Goal: Task Accomplishment & Management: Manage account settings

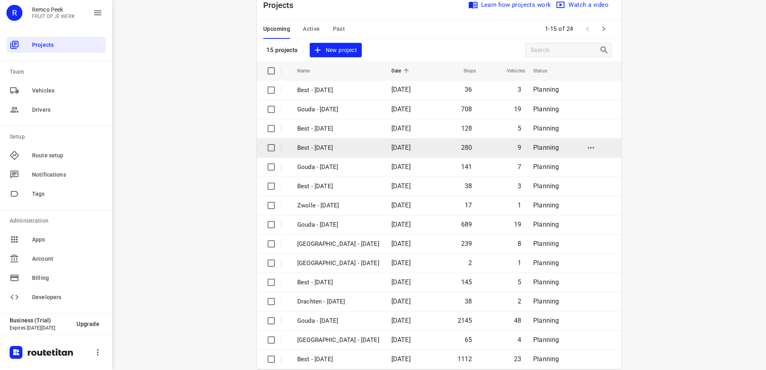
scroll to position [35, 0]
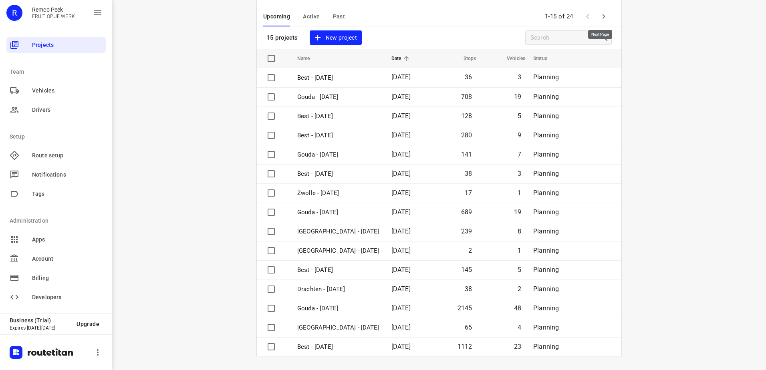
click at [607, 17] on button "button" at bounding box center [604, 16] width 16 height 16
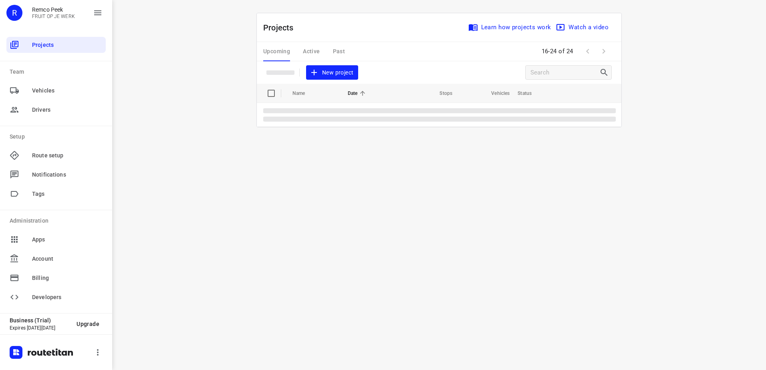
scroll to position [0, 0]
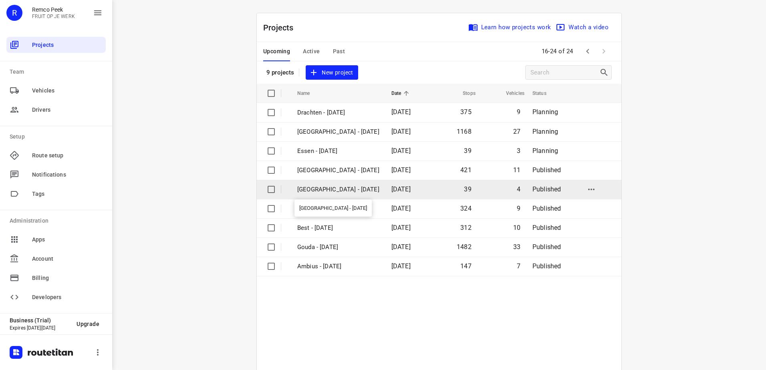
click at [317, 187] on p "Antwerpen - Tuesday" at bounding box center [338, 189] width 82 height 9
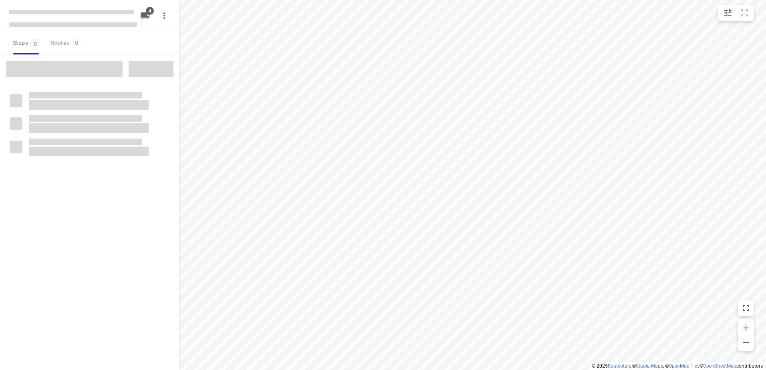
checkbox input "true"
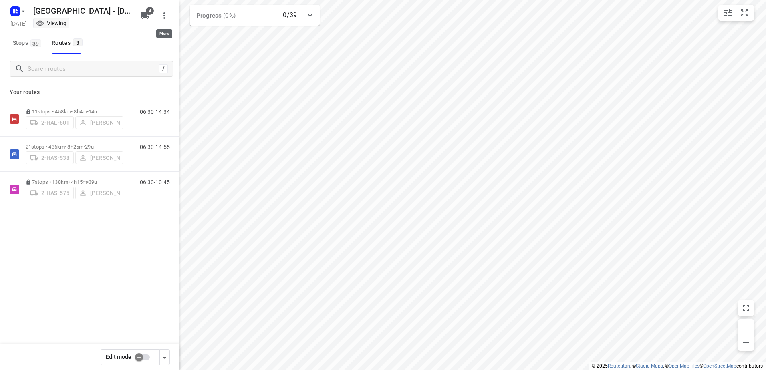
click at [166, 20] on icon "button" at bounding box center [165, 16] width 10 height 10
drag, startPoint x: 107, startPoint y: 250, endPoint x: 122, endPoint y: 130, distance: 120.7
click at [110, 249] on div at bounding box center [383, 185] width 766 height 370
click at [151, 12] on span "4" at bounding box center [150, 11] width 8 height 8
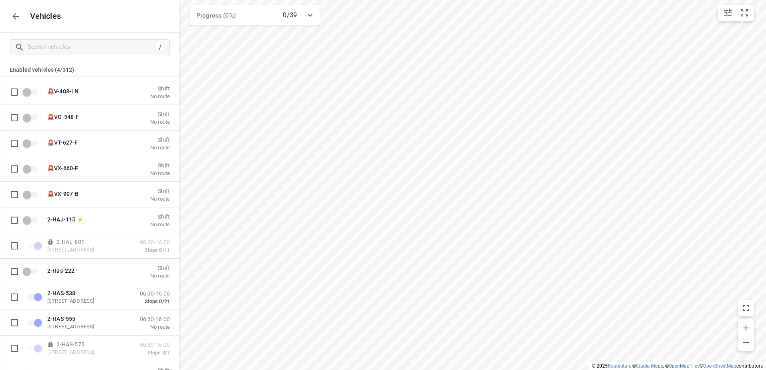
scroll to position [160, 0]
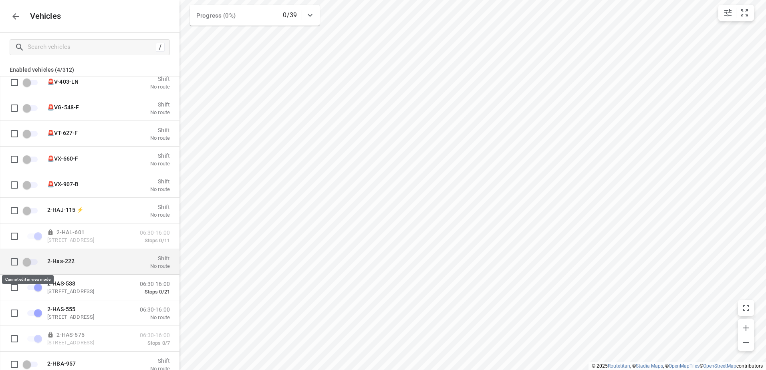
click at [14, 264] on span "grid" at bounding box center [14, 262] width 16 height 16
click at [14, 263] on span "grid" at bounding box center [14, 262] width 16 height 16
click at [28, 264] on span "grid" at bounding box center [31, 262] width 14 height 6
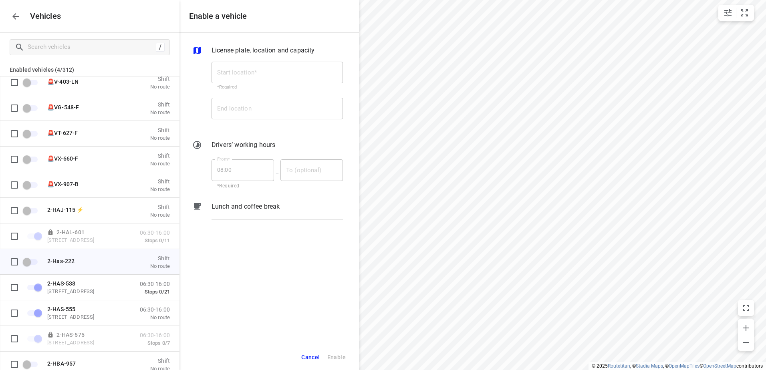
click at [20, 14] on icon "button" at bounding box center [16, 17] width 10 height 10
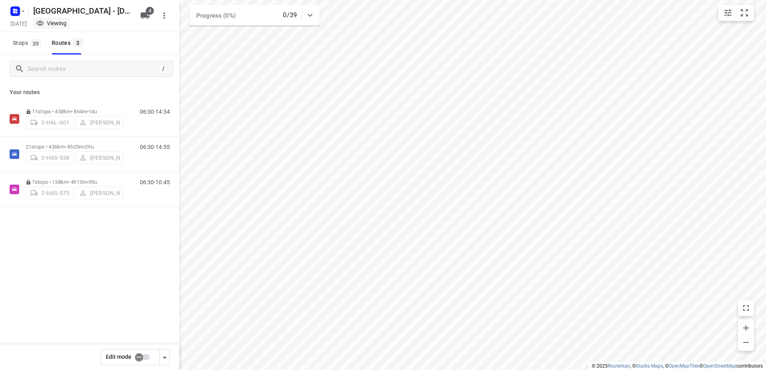
click at [144, 353] on input "checkbox" at bounding box center [139, 357] width 46 height 15
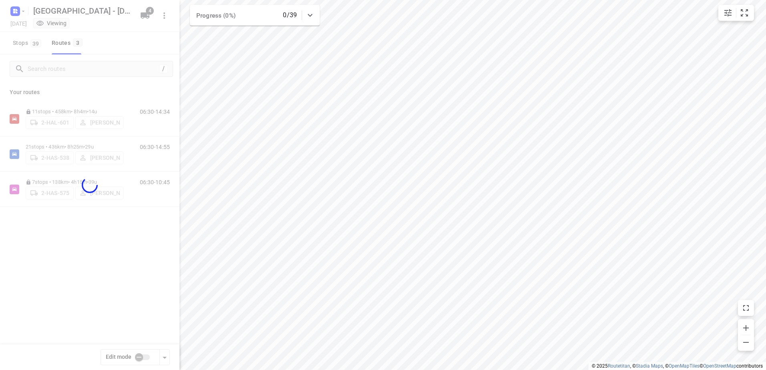
checkbox input "true"
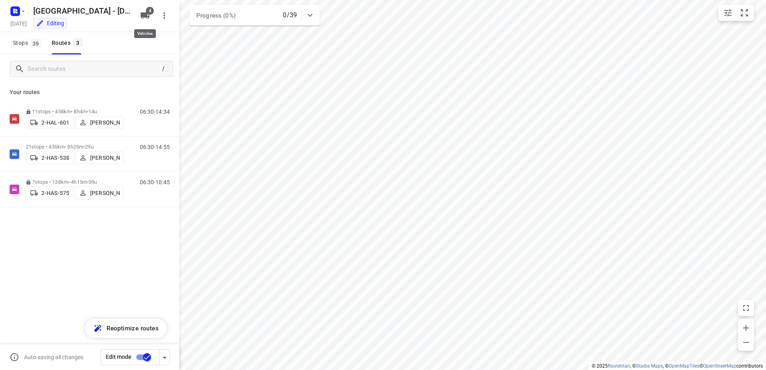
click at [150, 14] on span "4" at bounding box center [150, 11] width 8 height 8
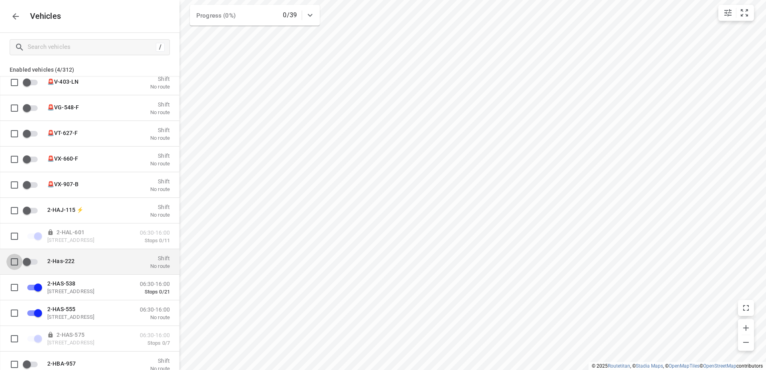
click at [13, 263] on input "grid" at bounding box center [14, 262] width 16 height 16
checkbox input "true"
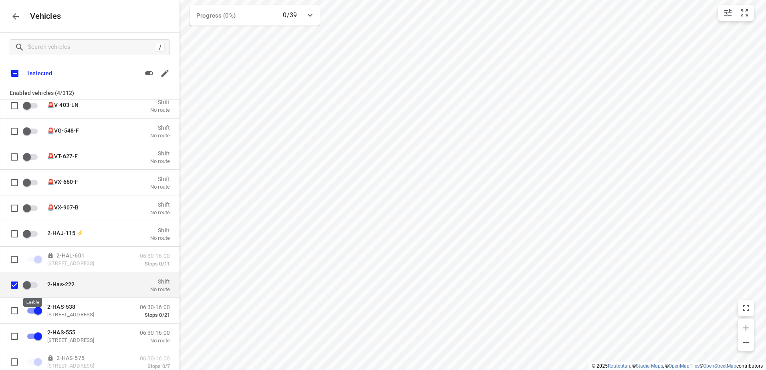
click at [26, 287] on input "grid" at bounding box center [27, 284] width 46 height 15
click at [36, 285] on input "grid" at bounding box center [38, 284] width 46 height 15
checkbox input "true"
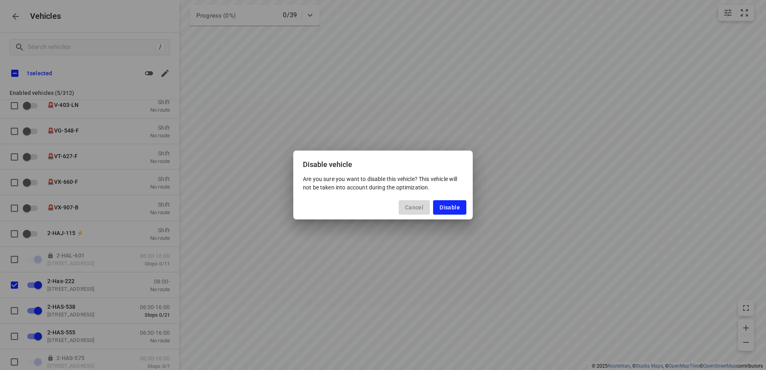
click at [412, 206] on span "Cancel" at bounding box center [414, 207] width 18 height 6
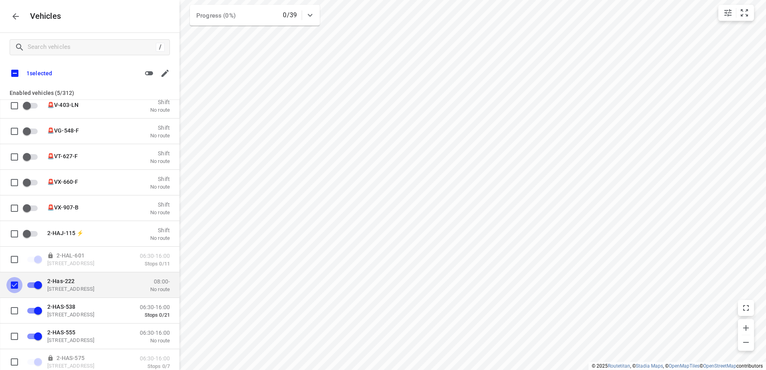
click at [16, 287] on input "grid" at bounding box center [14, 285] width 16 height 16
checkbox input "false"
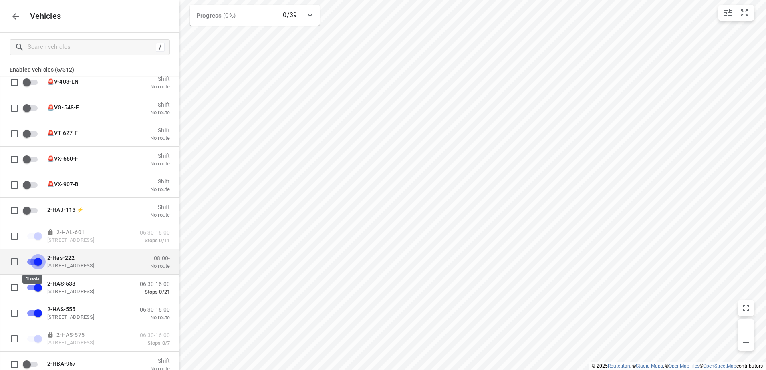
click at [35, 263] on input "grid" at bounding box center [38, 261] width 46 height 15
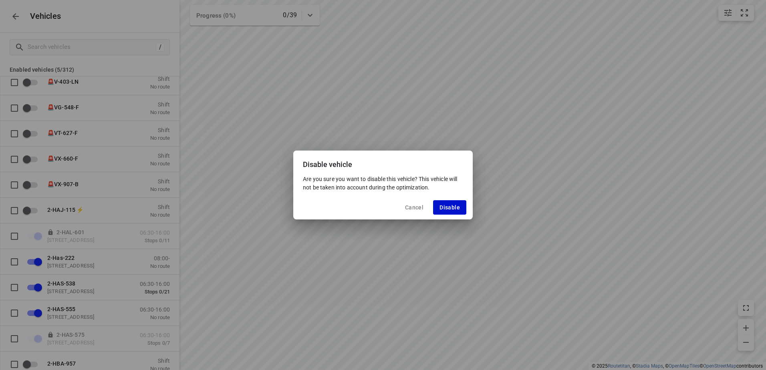
click at [443, 210] on span "Disable" at bounding box center [450, 207] width 20 height 6
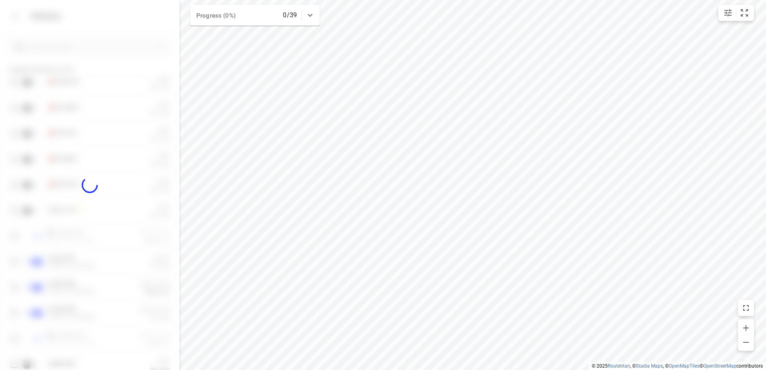
checkbox input "false"
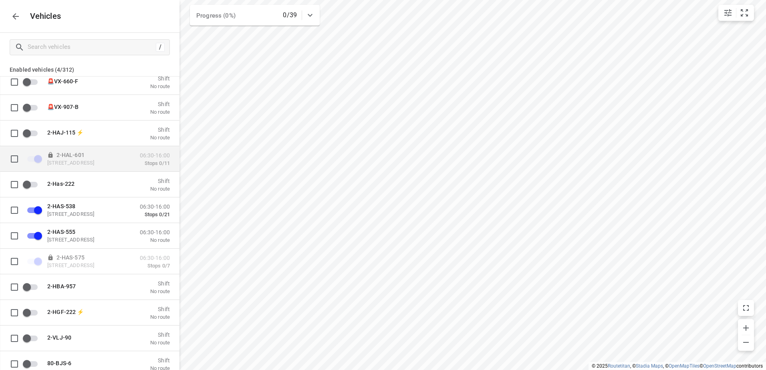
scroll to position [240, 0]
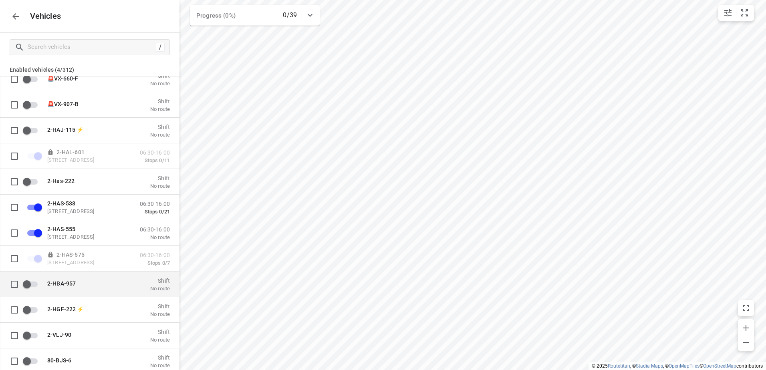
click at [10, 284] on input "grid" at bounding box center [14, 284] width 16 height 16
checkbox input "true"
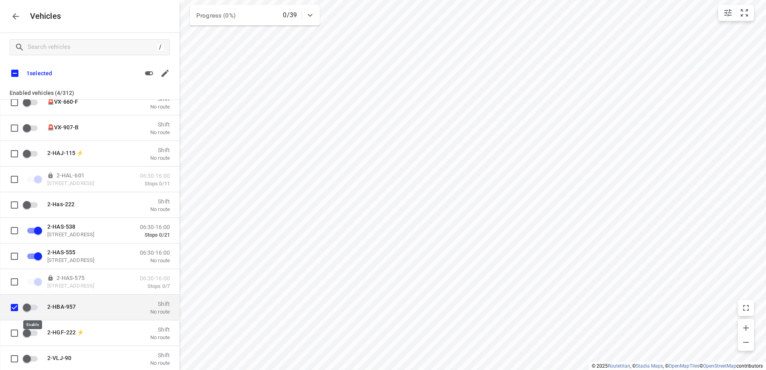
click at [30, 309] on input "grid" at bounding box center [27, 307] width 46 height 15
click at [31, 309] on input "grid" at bounding box center [38, 307] width 46 height 15
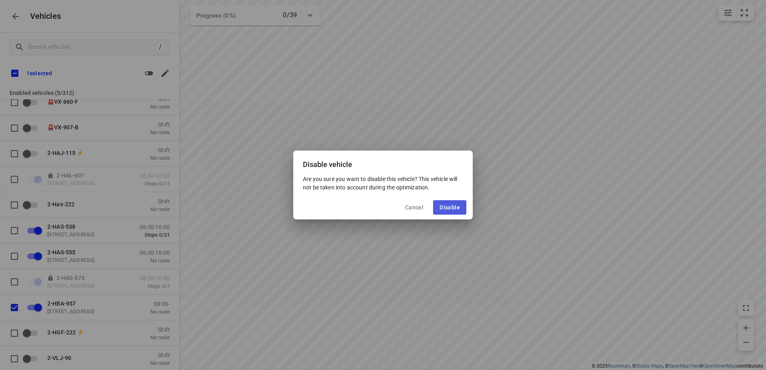
click at [438, 205] on button "Disable" at bounding box center [449, 207] width 33 height 14
checkbox input "false"
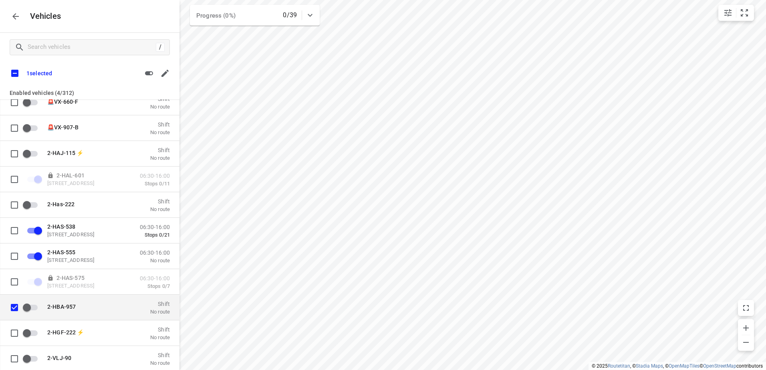
click at [16, 308] on input "grid" at bounding box center [14, 307] width 16 height 16
checkbox input "false"
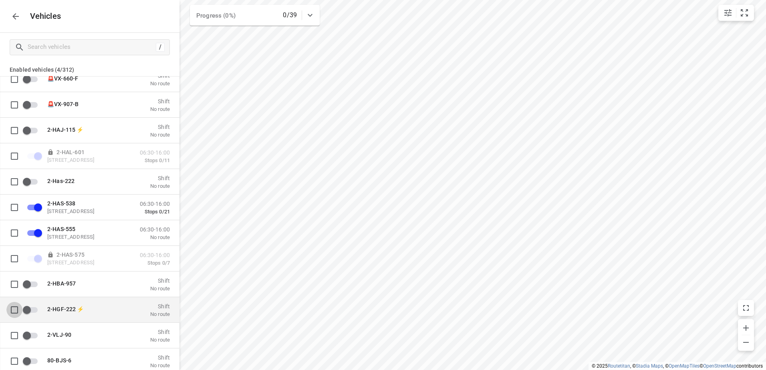
click at [12, 311] on input "grid" at bounding box center [14, 310] width 16 height 16
checkbox input "true"
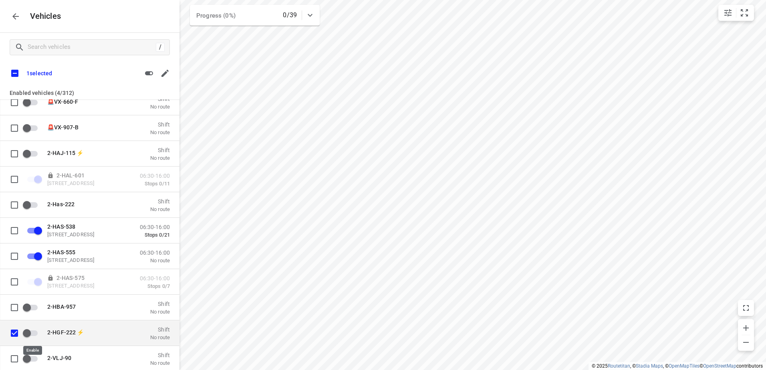
click at [26, 333] on input "grid" at bounding box center [27, 332] width 46 height 15
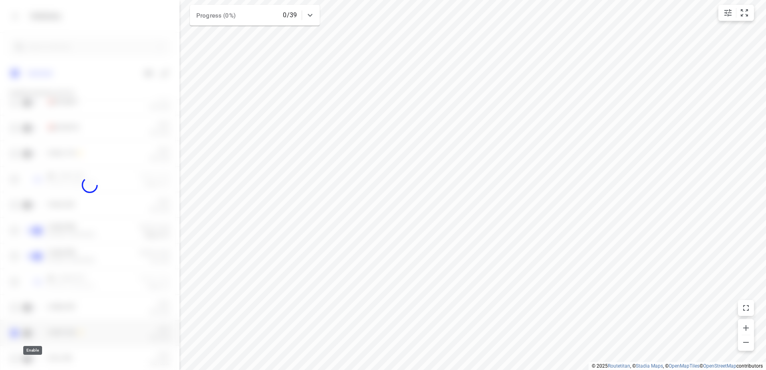
checkbox input "true"
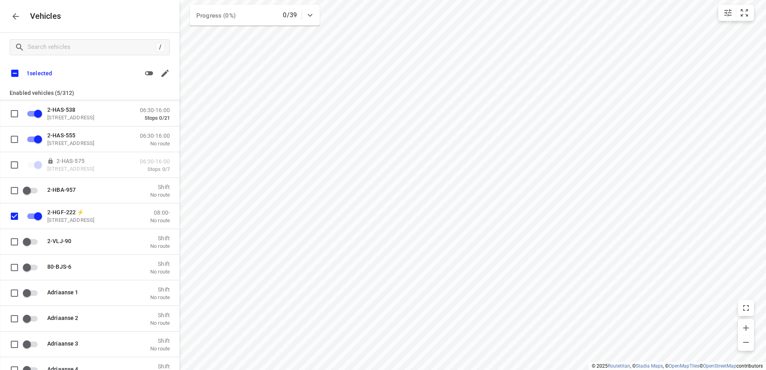
scroll to position [361, 0]
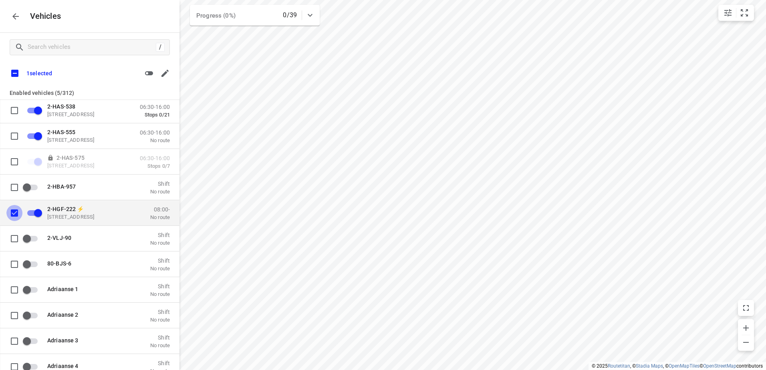
click at [16, 216] on input "grid" at bounding box center [14, 213] width 16 height 16
checkbox input "false"
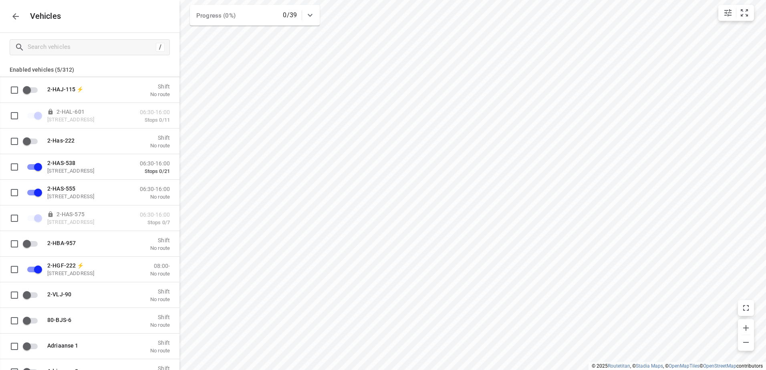
scroll to position [281, 0]
click at [13, 144] on input "grid" at bounding box center [14, 141] width 16 height 16
checkbox input "true"
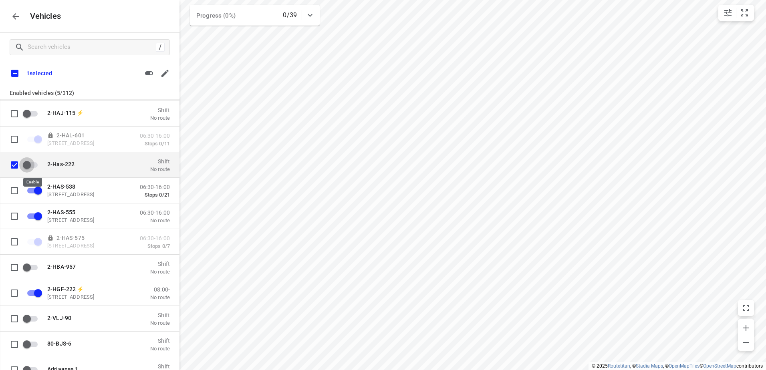
click at [28, 164] on input "grid" at bounding box center [27, 164] width 46 height 15
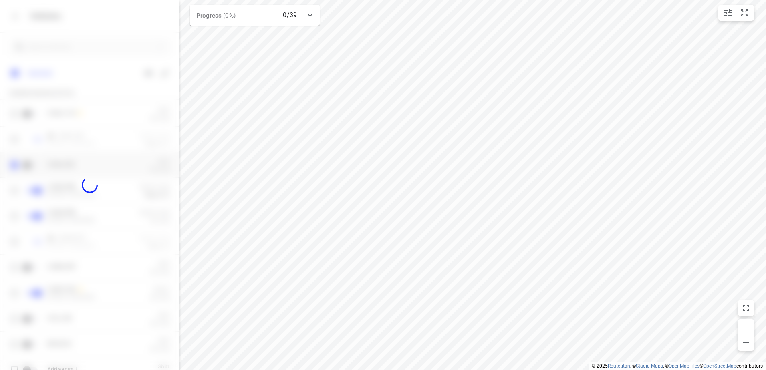
checkbox input "true"
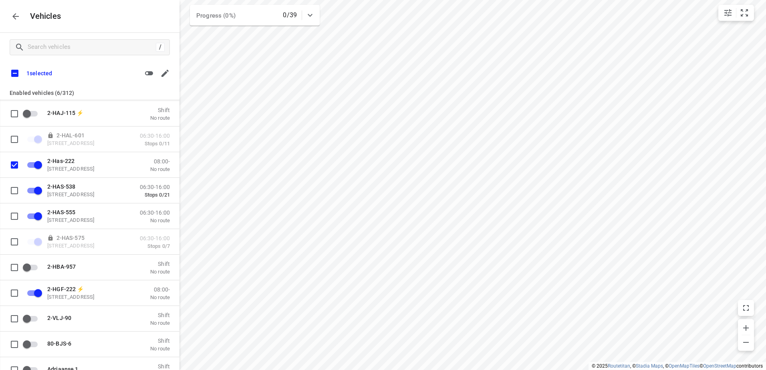
click at [17, 22] on button "button" at bounding box center [16, 16] width 16 height 16
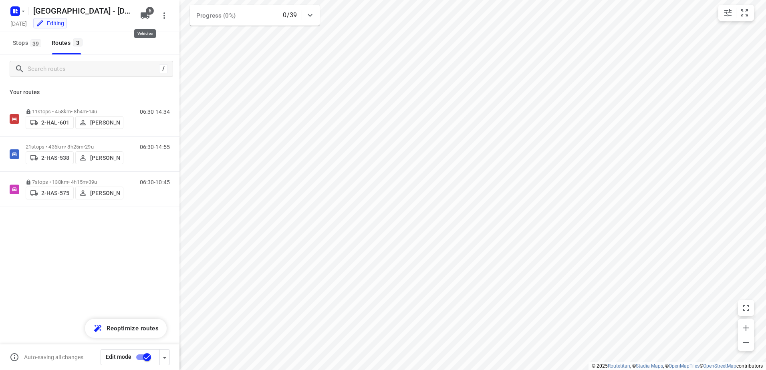
click at [150, 18] on button "6" at bounding box center [145, 16] width 16 height 16
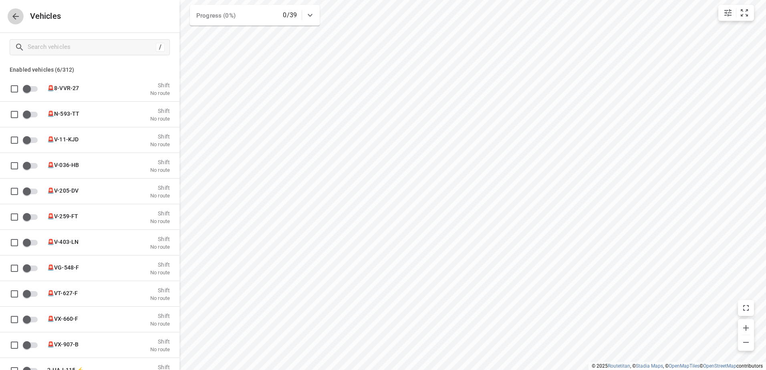
click at [20, 19] on icon "button" at bounding box center [16, 17] width 10 height 10
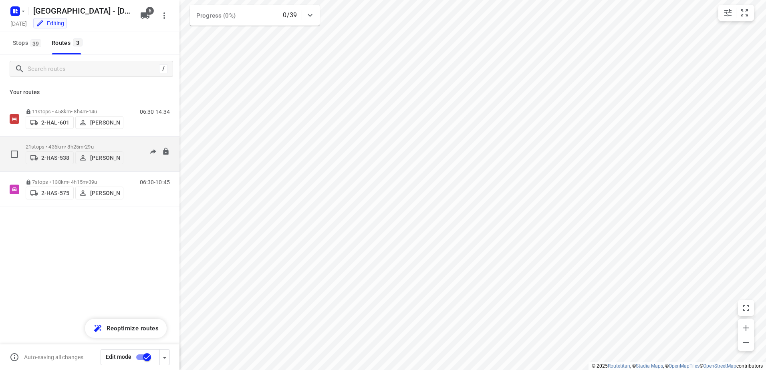
click at [51, 147] on p "21 stops • 436km • 8h25m • 29u" at bounding box center [75, 147] width 98 height 6
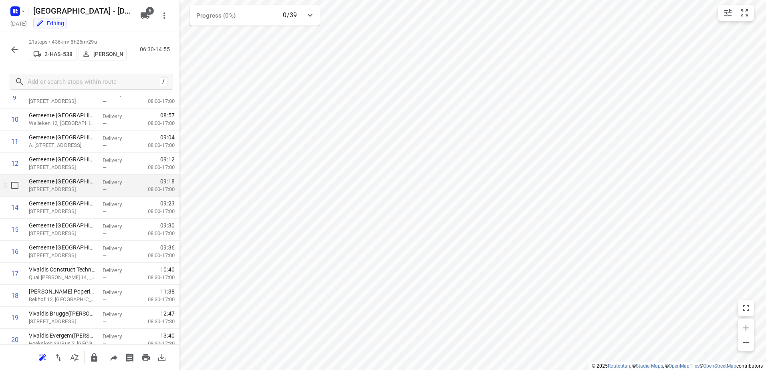
scroll to position [277, 0]
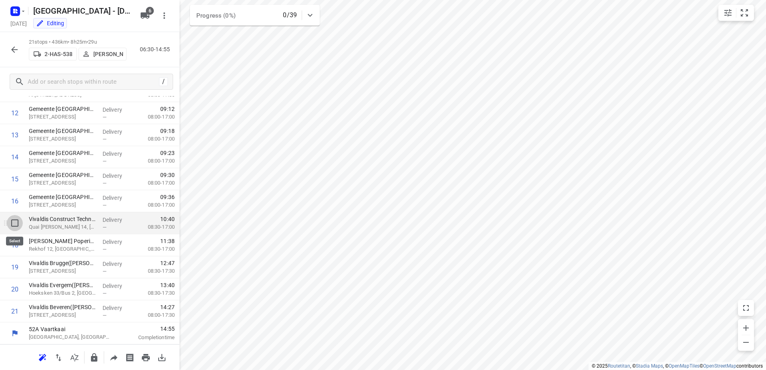
click at [18, 227] on input "checkbox" at bounding box center [15, 223] width 16 height 16
checkbox input "true"
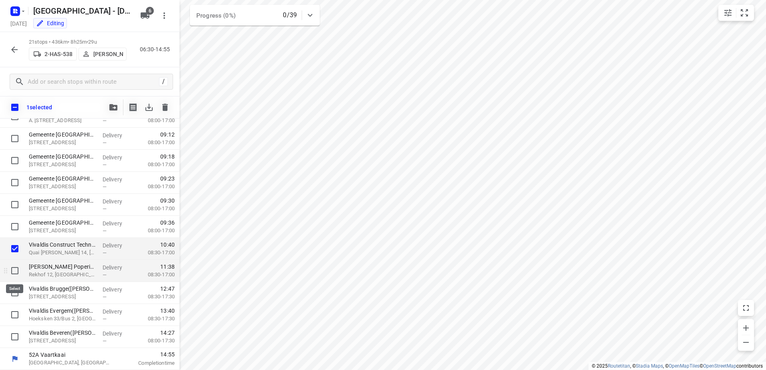
click at [17, 273] on input "checkbox" at bounding box center [15, 271] width 16 height 16
checkbox input "true"
click at [12, 294] on input "checkbox" at bounding box center [15, 293] width 16 height 16
checkbox input "true"
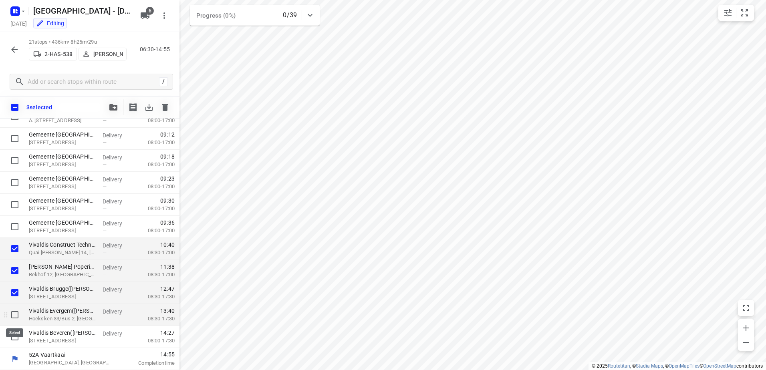
click at [16, 315] on input "checkbox" at bounding box center [15, 315] width 16 height 16
checkbox input "true"
click at [14, 337] on input "checkbox" at bounding box center [15, 337] width 16 height 16
checkbox input "true"
click at [113, 108] on icon "button" at bounding box center [113, 107] width 8 height 6
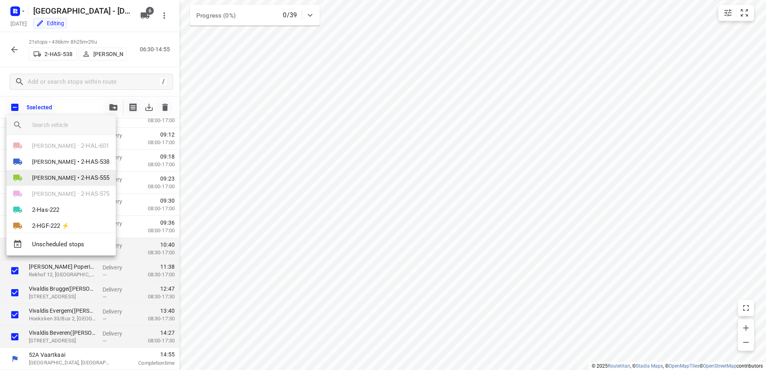
scroll to position [14, 0]
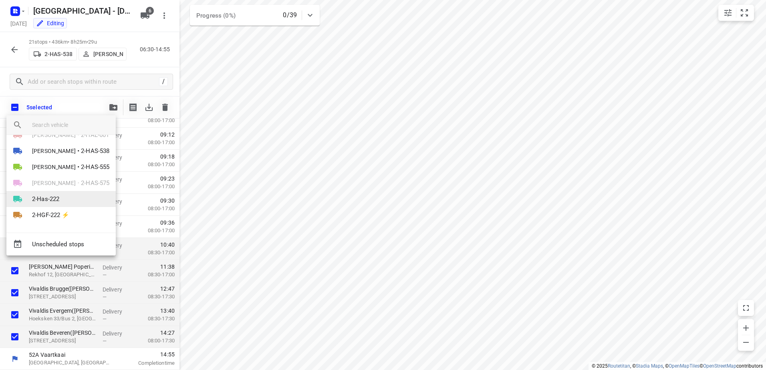
click at [53, 202] on span "2-Has-222" at bounding box center [45, 199] width 27 height 9
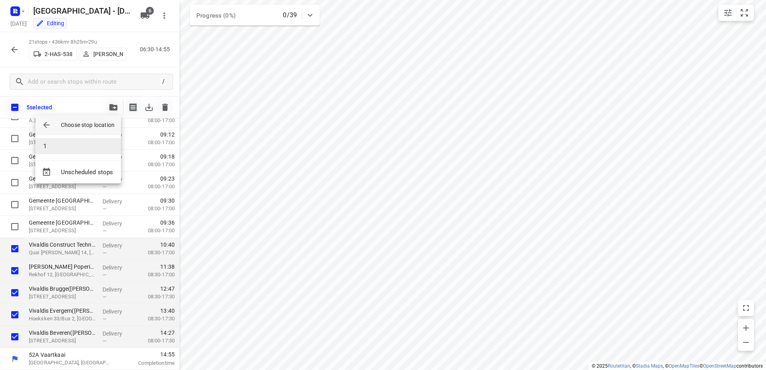
click at [48, 144] on li "1" at bounding box center [78, 146] width 86 height 16
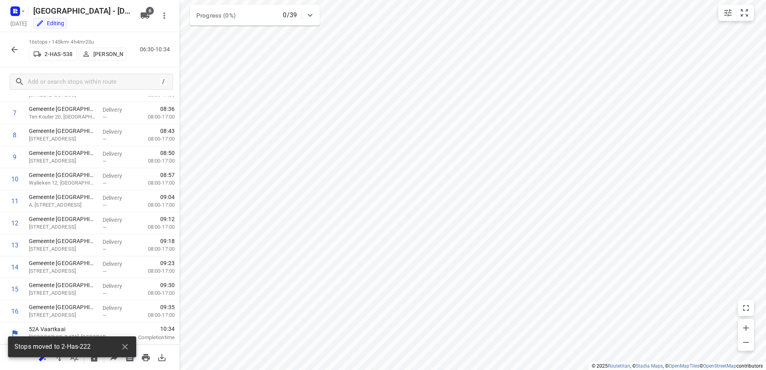
scroll to position [166, 0]
click at [15, 52] on icon "button" at bounding box center [15, 50] width 10 height 10
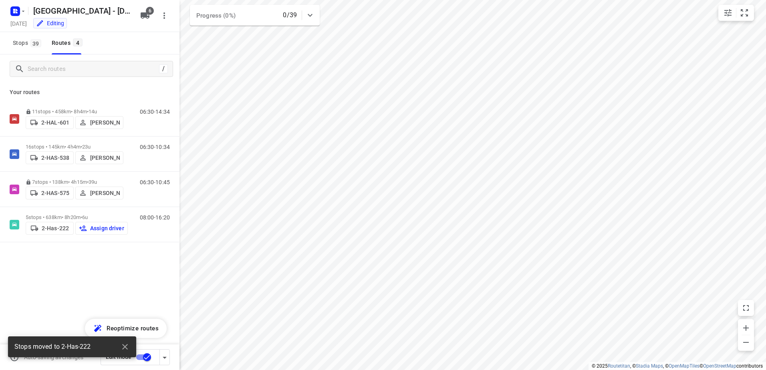
click at [94, 267] on div "11 stops • 458km • 8h4m • 14u 2-HAL-601 Bart Denbeir 06:30-14:34 16 stops • 145…" at bounding box center [90, 199] width 180 height 197
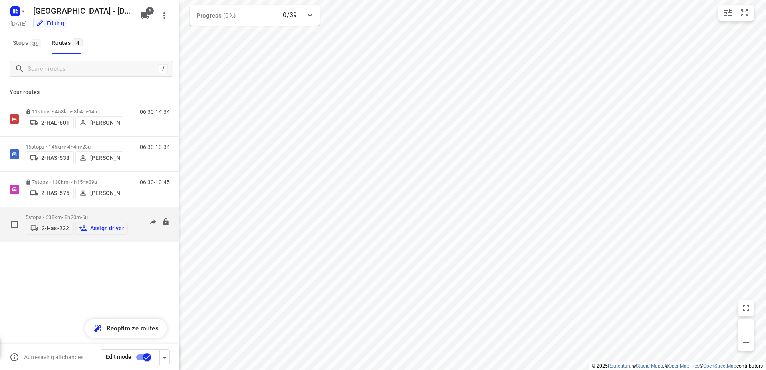
click at [101, 230] on p "Assign driver" at bounding box center [107, 228] width 34 height 6
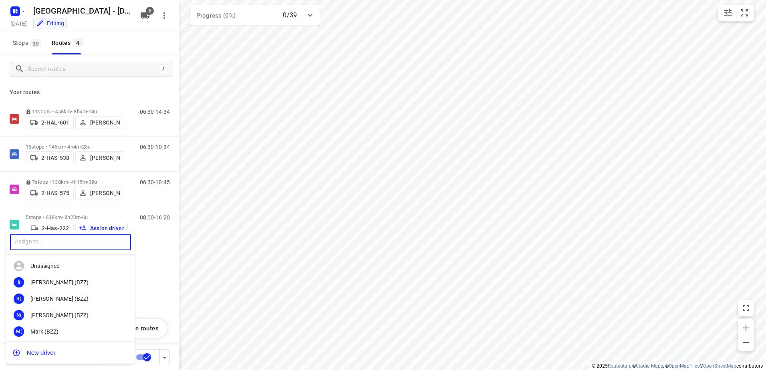
click at [80, 243] on input "text" at bounding box center [70, 242] width 121 height 16
type input "merce"
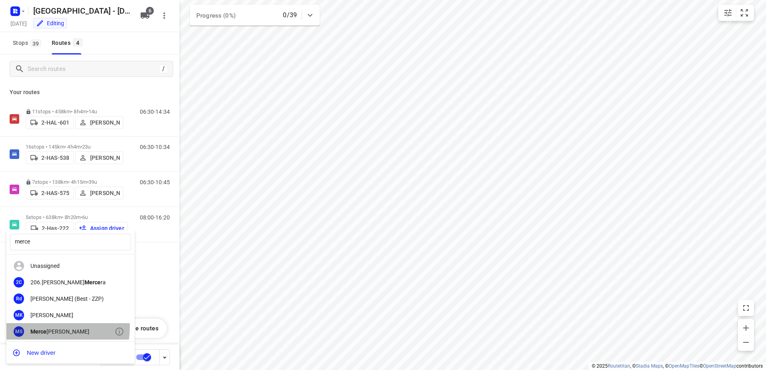
click at [45, 328] on div "MS Merce lino Sommen" at bounding box center [70, 331] width 128 height 16
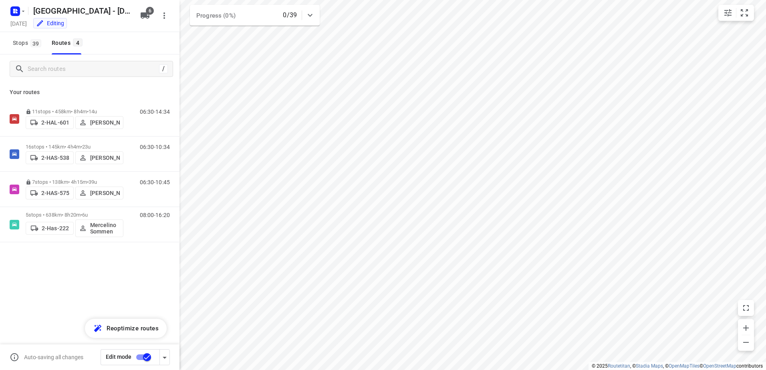
click at [134, 277] on div "11 stops • 458km • 8h4m • 14u 2-HAL-601 Bart Denbeir 06:30-14:34 16 stops • 145…" at bounding box center [90, 199] width 180 height 197
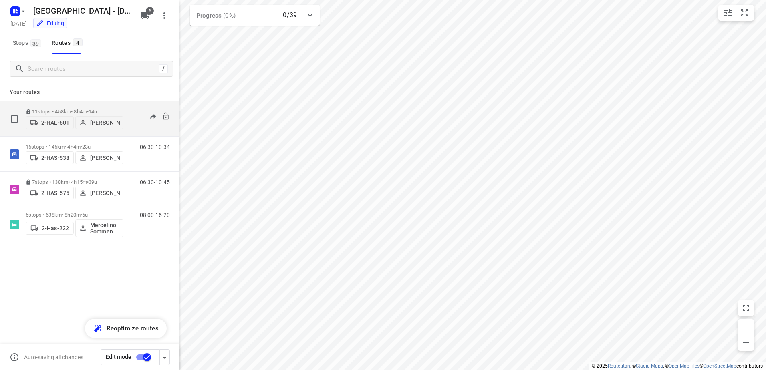
click at [61, 109] on p "11 stops • 458km • 8h4m • 14u" at bounding box center [75, 112] width 98 height 6
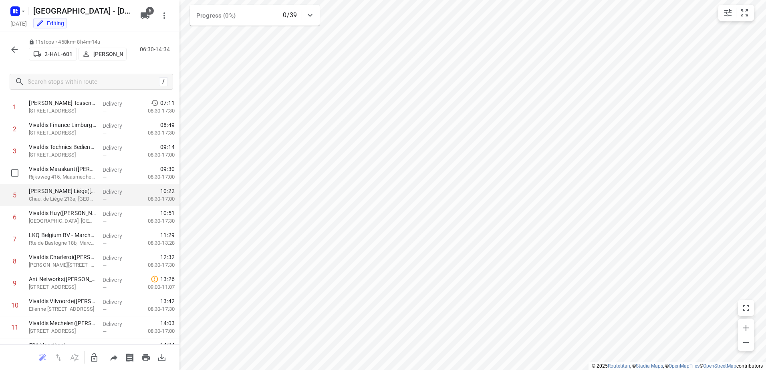
scroll to position [56, 0]
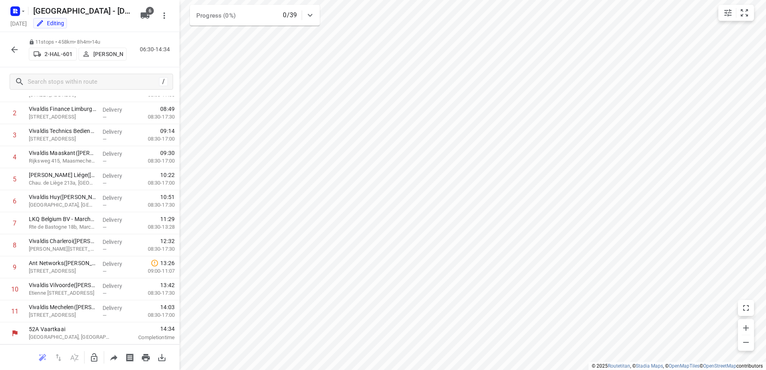
click at [14, 52] on icon "button" at bounding box center [14, 49] width 6 height 6
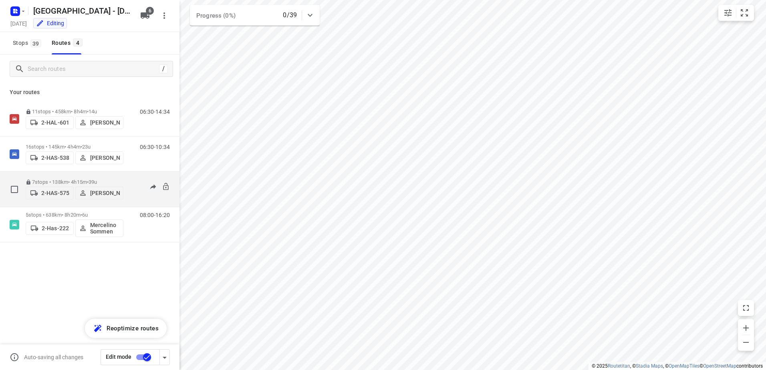
click at [54, 181] on p "7 stops • 138km • 4h15m • 39u" at bounding box center [75, 182] width 98 height 6
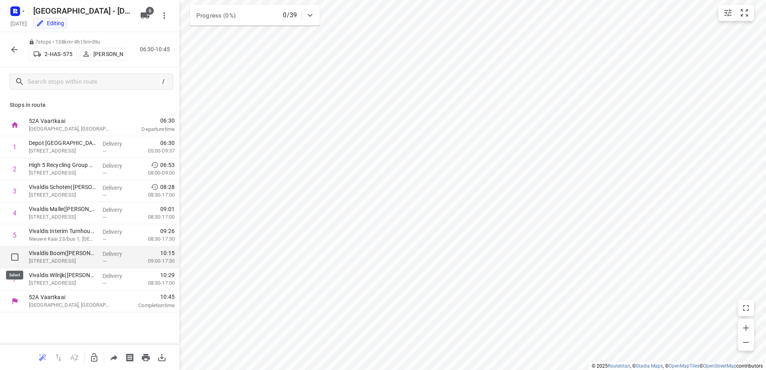
click at [13, 256] on input "checkbox" at bounding box center [15, 257] width 16 height 16
checkbox input "true"
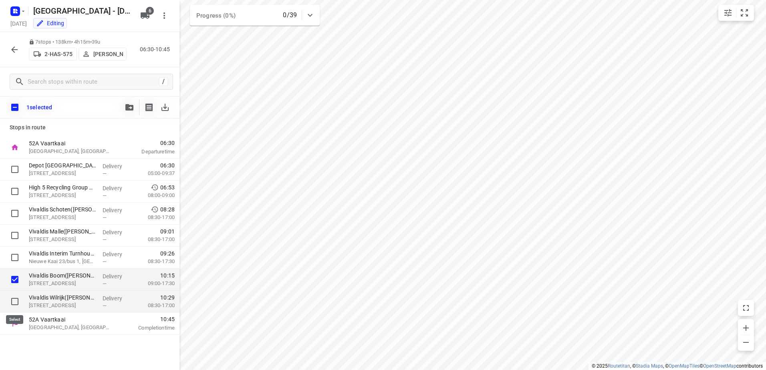
click at [16, 300] on input "checkbox" at bounding box center [15, 302] width 16 height 16
checkbox input "true"
click at [128, 108] on icon "button" at bounding box center [129, 107] width 8 height 6
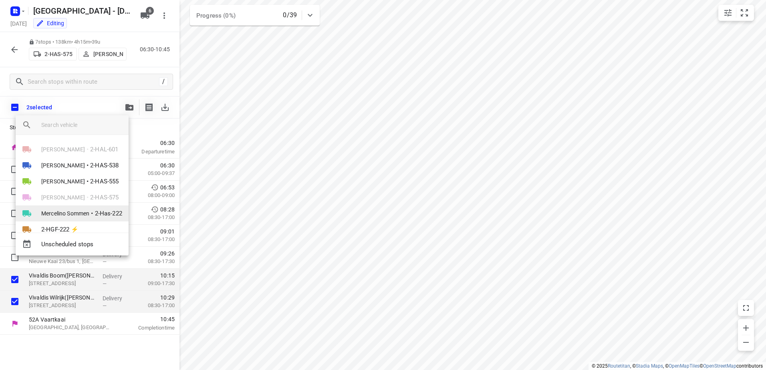
click at [75, 215] on span "Mercelino Sommen" at bounding box center [65, 214] width 48 height 8
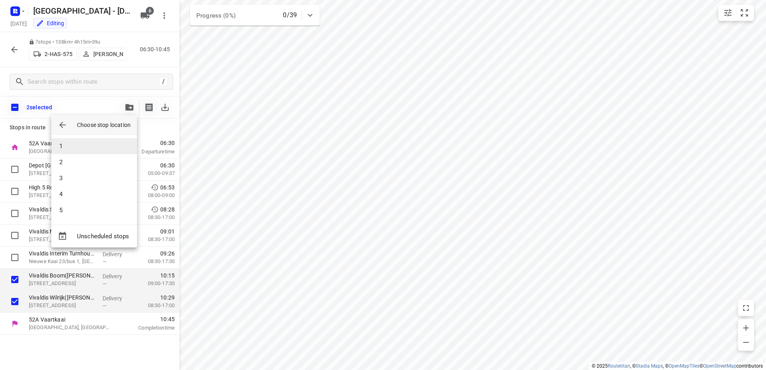
click at [73, 150] on li "1" at bounding box center [94, 146] width 86 height 16
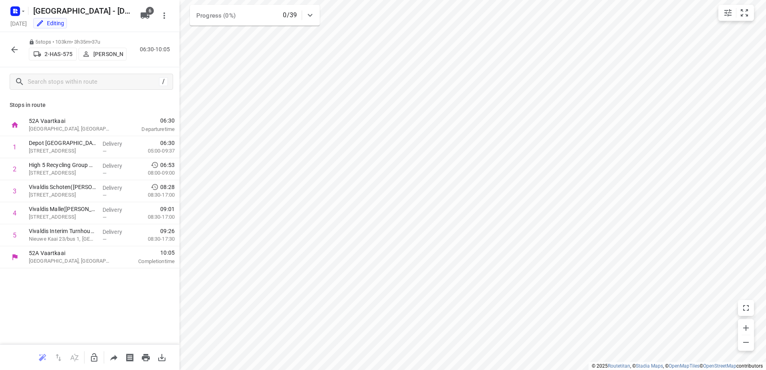
click at [11, 46] on icon "button" at bounding box center [15, 50] width 10 height 10
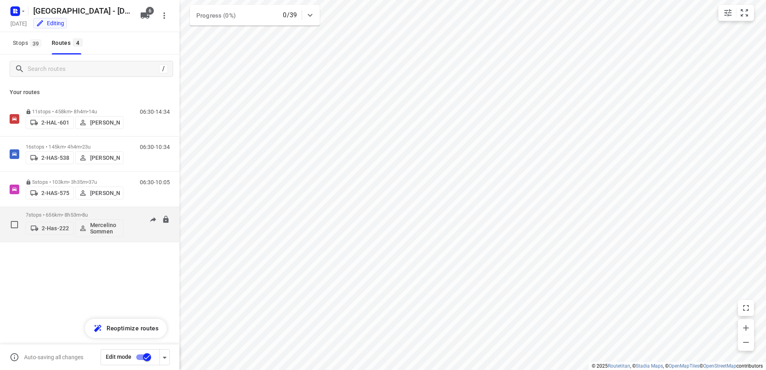
click at [55, 213] on p "7 stops • 656km • 8h53m • 8u" at bounding box center [75, 215] width 98 height 6
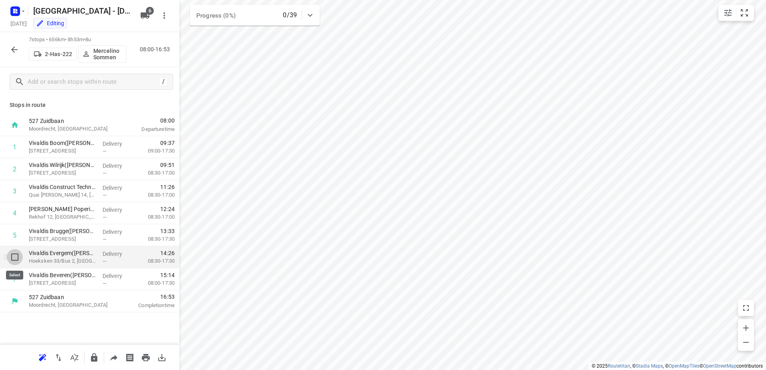
click at [10, 258] on input "checkbox" at bounding box center [15, 257] width 16 height 16
checkbox input "true"
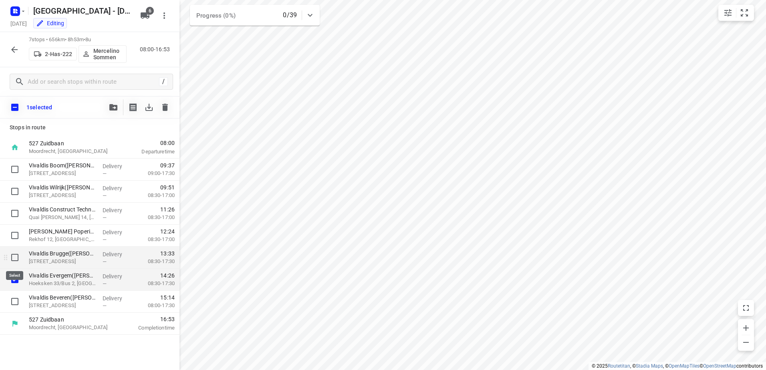
click at [13, 258] on input "checkbox" at bounding box center [15, 258] width 16 height 16
checkbox input "true"
click at [111, 108] on icon "button" at bounding box center [113, 107] width 8 height 6
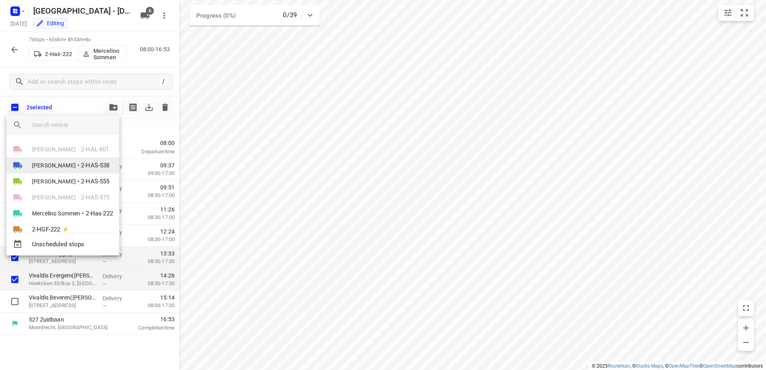
click at [92, 164] on span "2-HAS-538" at bounding box center [95, 165] width 28 height 9
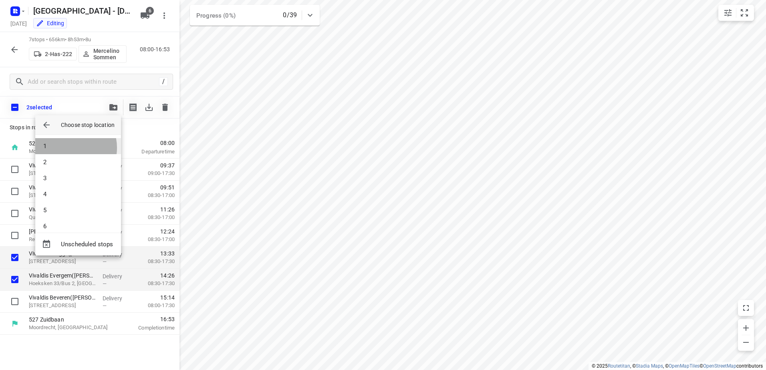
click at [68, 148] on li "1" at bounding box center [78, 146] width 86 height 16
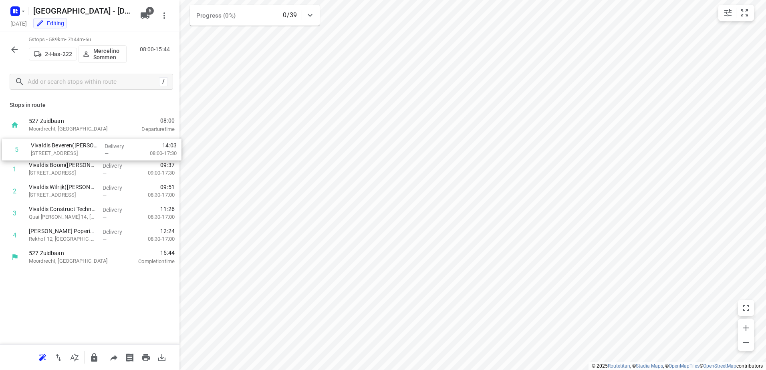
drag, startPoint x: 60, startPoint y: 232, endPoint x: 64, endPoint y: 145, distance: 87.5
click at [64, 145] on div "1 Vivaldis Boom(Régis Birgel) Antwerpsestraat 91, Boom Delivery — 09:37 09:00-1…" at bounding box center [90, 191] width 180 height 110
drag, startPoint x: 60, startPoint y: 192, endPoint x: 58, endPoint y: 166, distance: 26.1
click at [58, 166] on div "1 Vivaldis Beveren(Régis Birgel) Grote Markt 9, Beveren Delivery — 09:39 08:00-…" at bounding box center [90, 191] width 180 height 110
click at [9, 50] on button "button" at bounding box center [14, 50] width 16 height 16
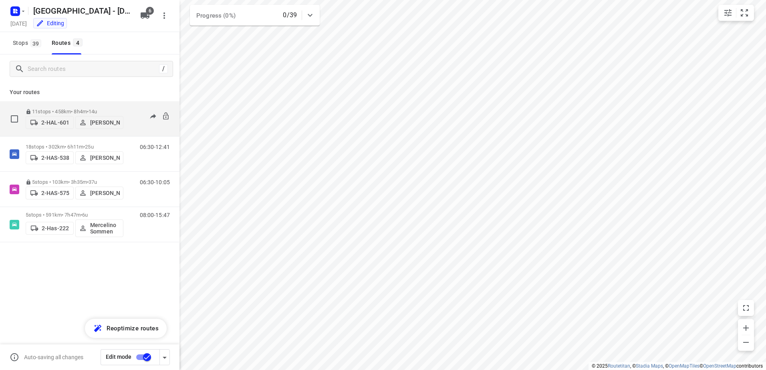
click at [45, 109] on p "11 stops • 458km • 8h4m • 14u" at bounding box center [75, 112] width 98 height 6
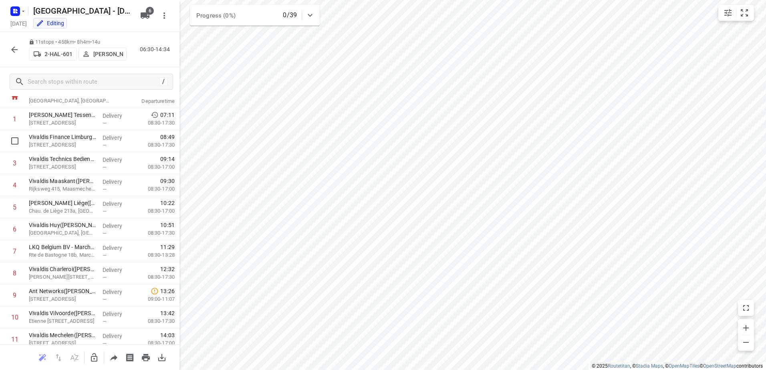
scroll to position [0, 0]
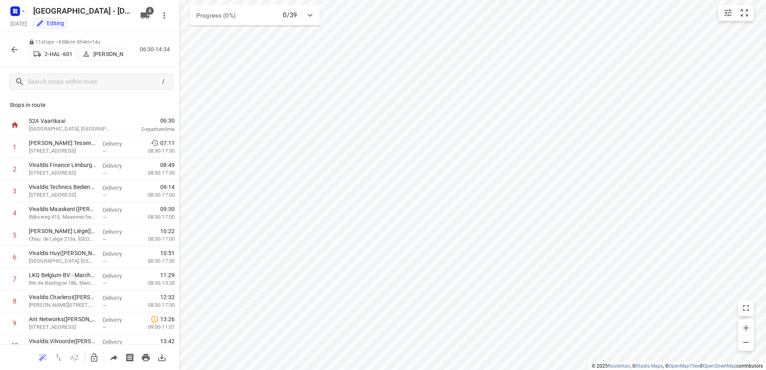
click at [18, 49] on icon "button" at bounding box center [15, 50] width 10 height 10
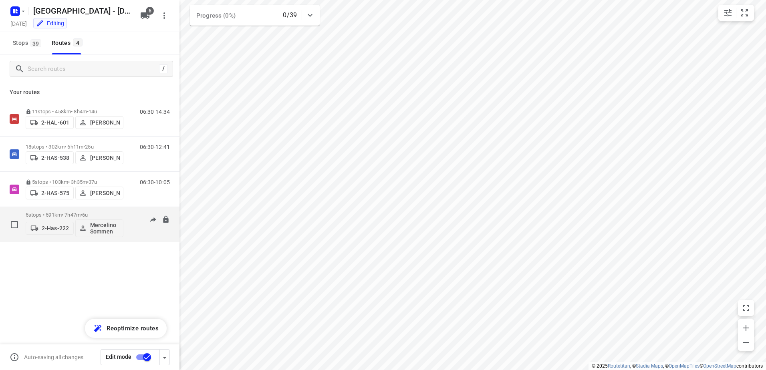
click at [48, 216] on p "5 stops • 591km • 7h47m • 6u" at bounding box center [75, 215] width 98 height 6
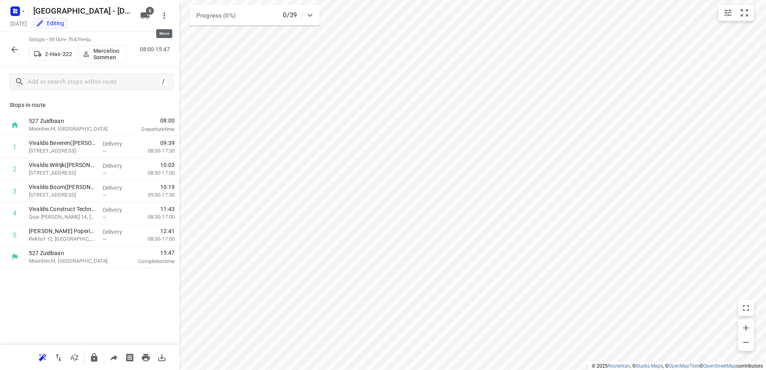
click at [164, 19] on icon "button" at bounding box center [165, 15] width 2 height 6
click at [111, 35] on div "Routing settings" at bounding box center [130, 34] width 71 height 6
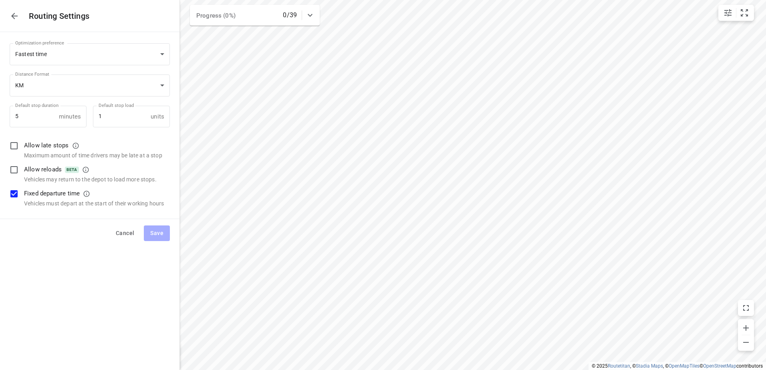
click at [19, 18] on icon "button" at bounding box center [15, 16] width 10 height 10
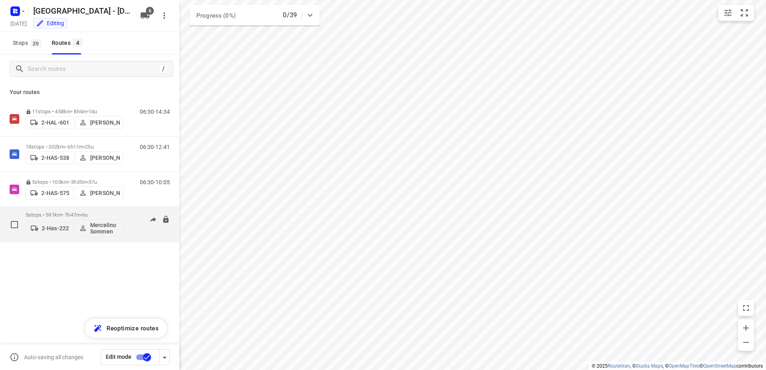
click at [38, 218] on div "2-Has-222 Mercelino Sommen" at bounding box center [75, 227] width 98 height 19
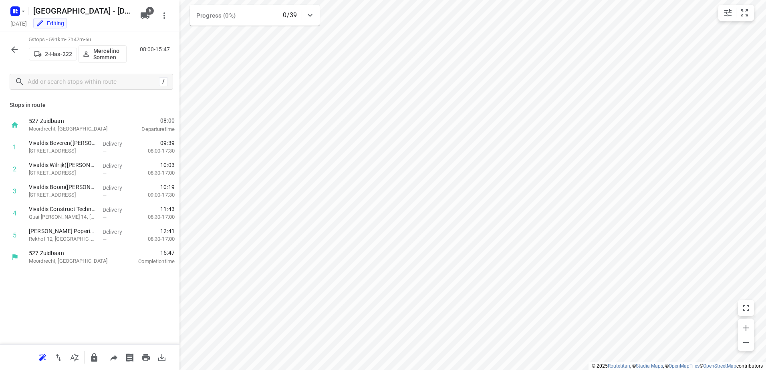
click at [91, 26] on div "Editing" at bounding box center [83, 24] width 107 height 9
click at [64, 24] on div "Editing" at bounding box center [50, 23] width 28 height 8
click at [16, 47] on icon "button" at bounding box center [15, 50] width 10 height 10
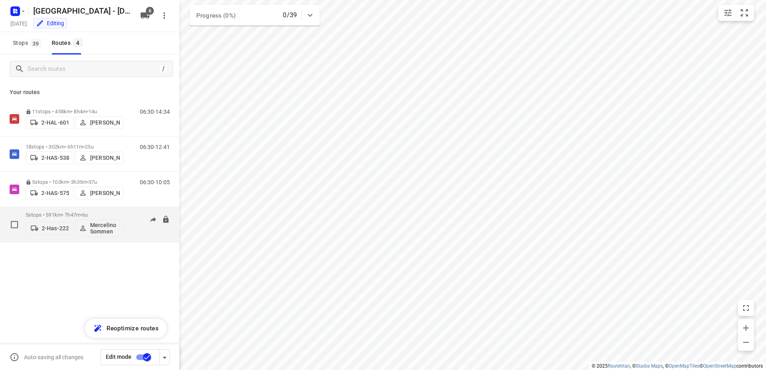
click at [61, 217] on p "5 stops • 591km • 7h47m • 6u" at bounding box center [75, 215] width 98 height 6
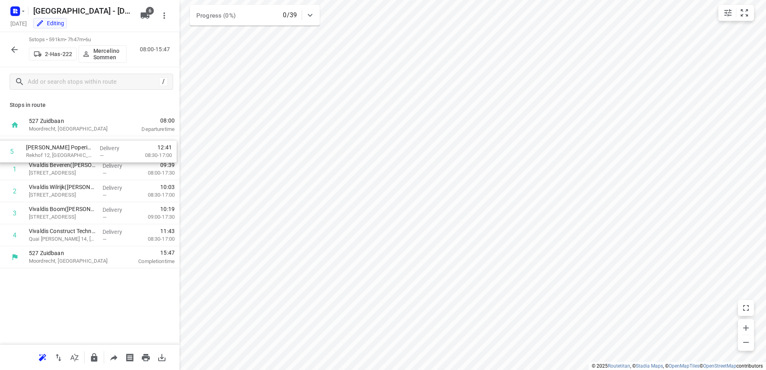
drag, startPoint x: 75, startPoint y: 232, endPoint x: 73, endPoint y: 145, distance: 87.8
click at [73, 145] on div "1 Vivaldis Beveren(Régis Birgel) Grote Markt 9, Beveren Delivery — 09:39 08:00-…" at bounding box center [90, 191] width 180 height 110
drag, startPoint x: 73, startPoint y: 235, endPoint x: 76, endPoint y: 140, distance: 95.0
click at [76, 140] on div "1 Vivaldis Beveren(Régis Birgel) Grote Markt 9, Beveren Delivery — 09:39 08:00-…" at bounding box center [90, 191] width 180 height 110
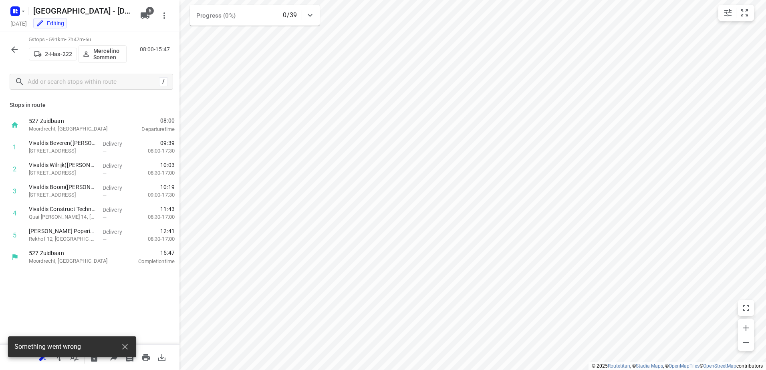
click at [137, 297] on div "Stops in route 527 Zuidbaan Moordrecht, Netherlands 08:00 Departure time 1 Viva…" at bounding box center [90, 220] width 180 height 249
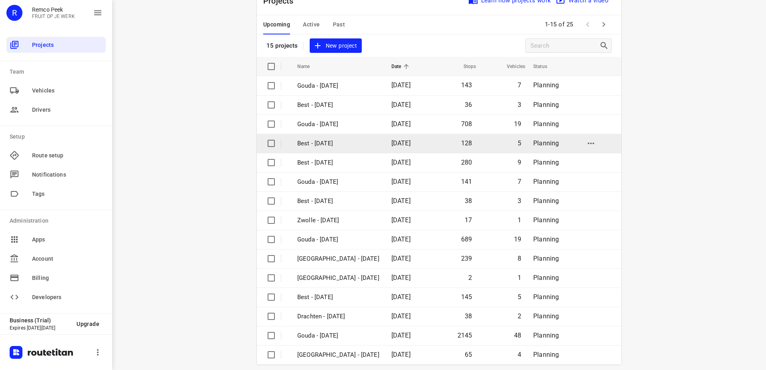
scroll to position [35, 0]
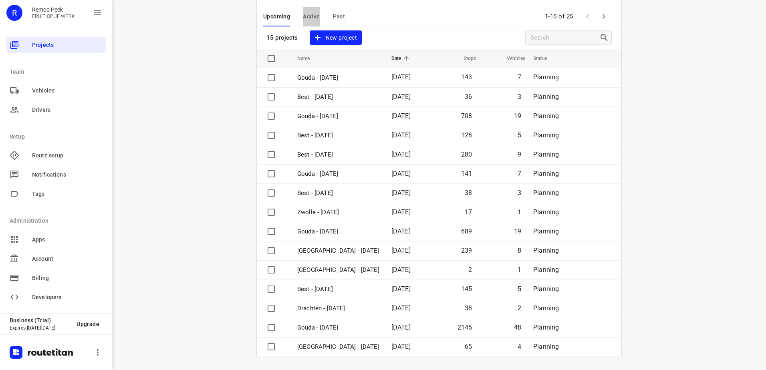
click at [316, 11] on button "Active" at bounding box center [311, 16] width 17 height 19
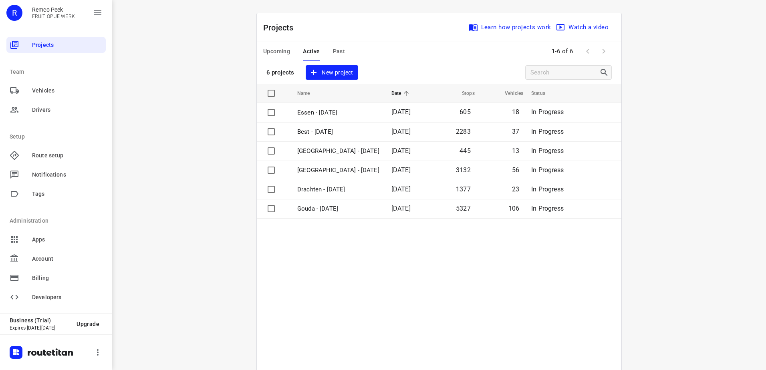
click at [279, 46] on button "Upcoming" at bounding box center [276, 51] width 27 height 19
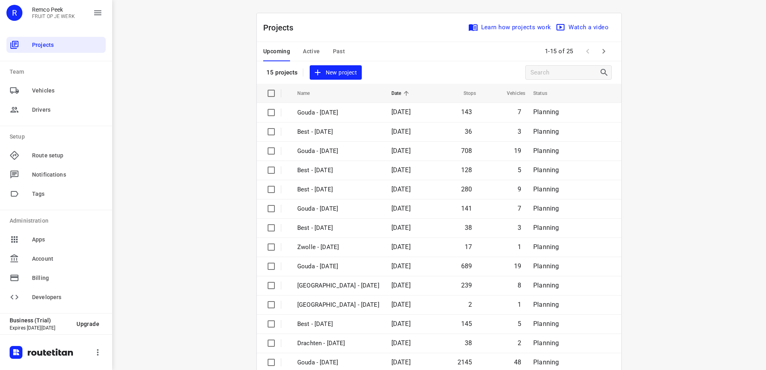
click at [603, 51] on icon "button" at bounding box center [604, 51] width 3 height 5
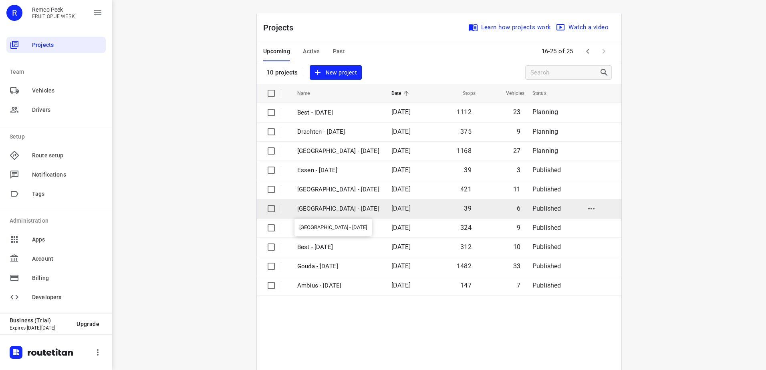
click at [330, 210] on p "Antwerpen - Tuesday" at bounding box center [338, 208] width 82 height 9
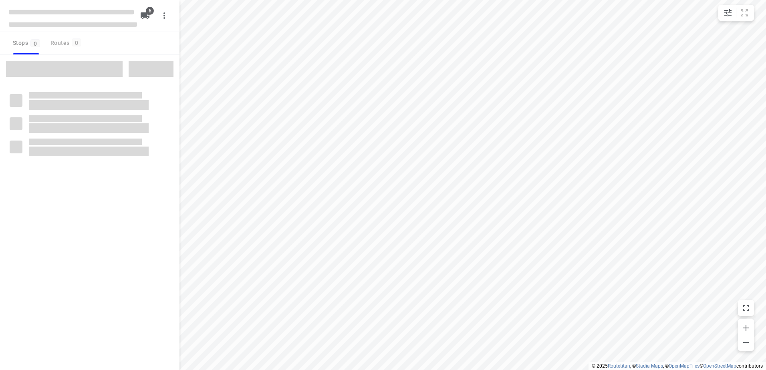
checkbox input "true"
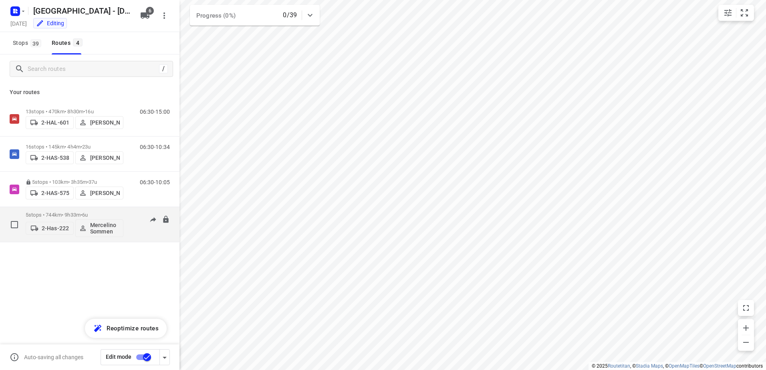
click at [47, 212] on div "5 stops • 744km • 9h33m • 6u 2-Has-222 Mercelino Sommen" at bounding box center [75, 224] width 98 height 33
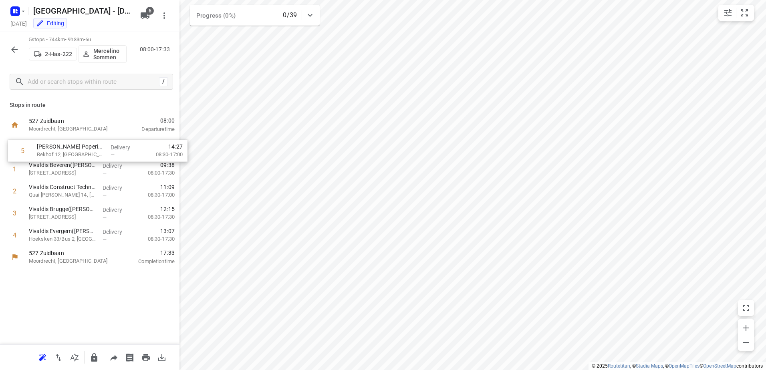
drag, startPoint x: 61, startPoint y: 236, endPoint x: 72, endPoint y: 141, distance: 95.3
click at [72, 141] on div "1 Vivaldis Beveren(Régis Birgel) Grote Markt 9, Beveren Delivery — 09:38 08:00-…" at bounding box center [90, 191] width 180 height 110
drag, startPoint x: 61, startPoint y: 193, endPoint x: 59, endPoint y: 166, distance: 26.9
click at [59, 166] on div "1 Vivaldis Poperinge(Régis Birgel) Rekhof 12, Poperinge Delivery — 11:03 08:30-…" at bounding box center [90, 191] width 180 height 110
drag, startPoint x: 64, startPoint y: 169, endPoint x: 65, endPoint y: 151, distance: 18.5
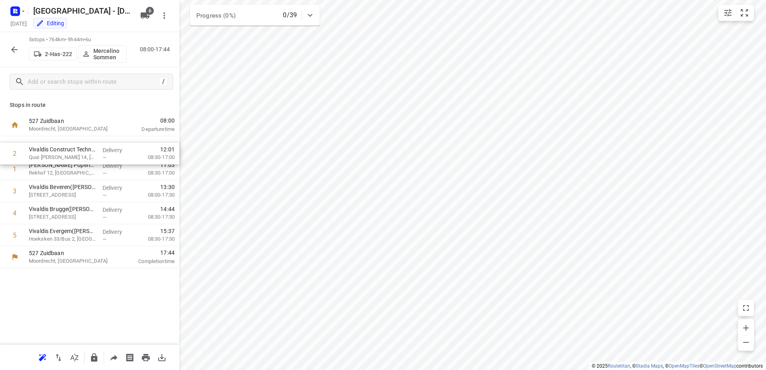
click at [65, 151] on div "1 Vivaldis Poperinge(Régis Birgel) Rekhof 12, Poperinge Delivery — 11:03 08:30-…" at bounding box center [90, 191] width 180 height 110
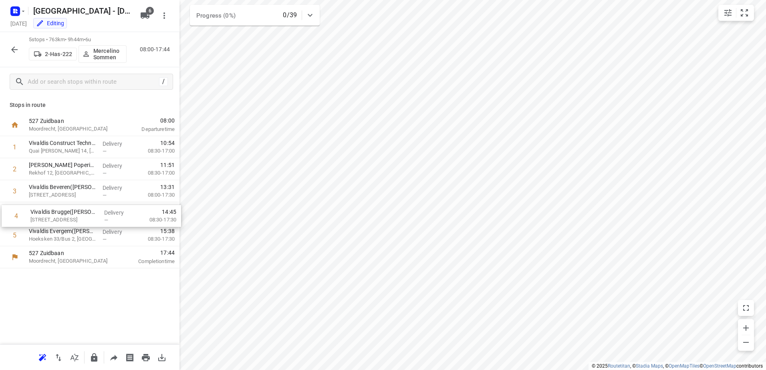
click at [79, 213] on div "1 Vivaldis Construct Technics Tournai(Régis Birgel) Quai Andreï Sakharov 14, To…" at bounding box center [90, 191] width 180 height 110
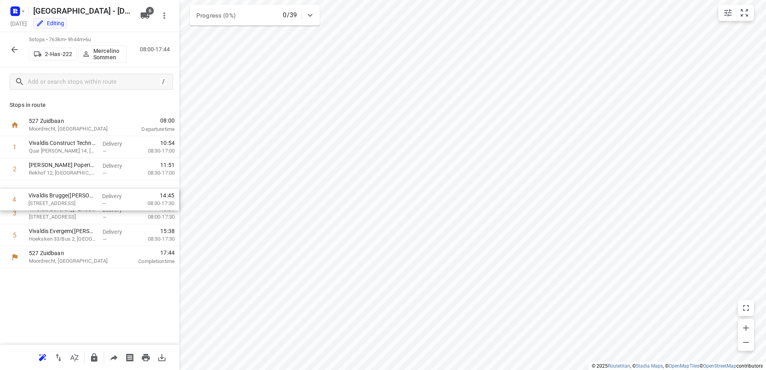
drag, startPoint x: 72, startPoint y: 215, endPoint x: 72, endPoint y: 198, distance: 17.6
click at [72, 198] on div "1 Vivaldis Construct Technics Tournai(Régis Birgel) Quai Andreï Sakharov 14, To…" at bounding box center [90, 191] width 180 height 110
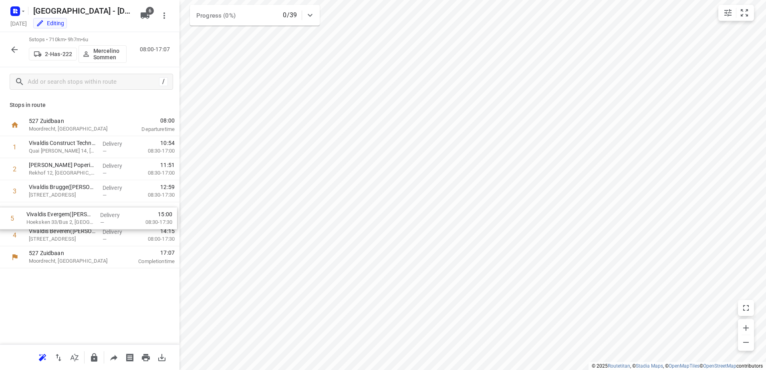
drag, startPoint x: 73, startPoint y: 236, endPoint x: 71, endPoint y: 217, distance: 19.0
click at [71, 217] on div "1 Vivaldis Construct Technics Tournai(Régis Birgel) Quai Andreï Sakharov 14, To…" at bounding box center [90, 191] width 180 height 110
click at [19, 49] on button "button" at bounding box center [14, 50] width 16 height 16
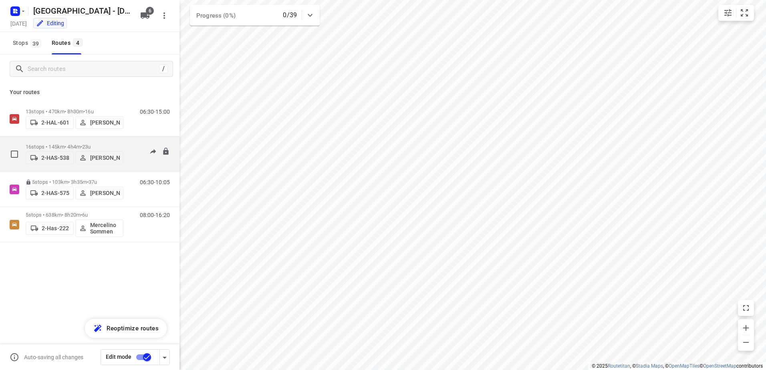
click at [46, 144] on p "16 stops • 145km • 4h4m • 23u" at bounding box center [75, 147] width 98 height 6
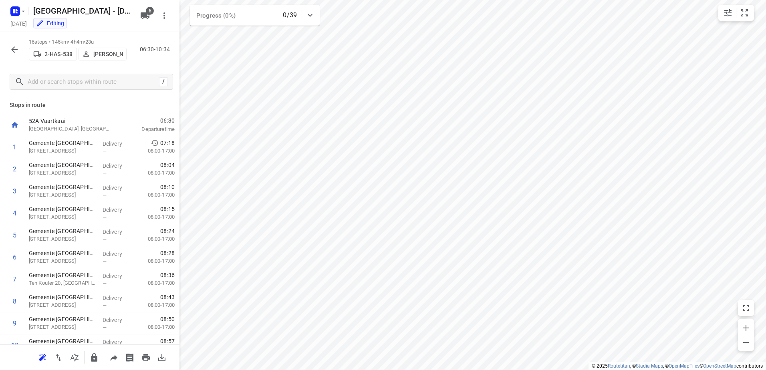
click at [16, 46] on icon "button" at bounding box center [15, 50] width 10 height 10
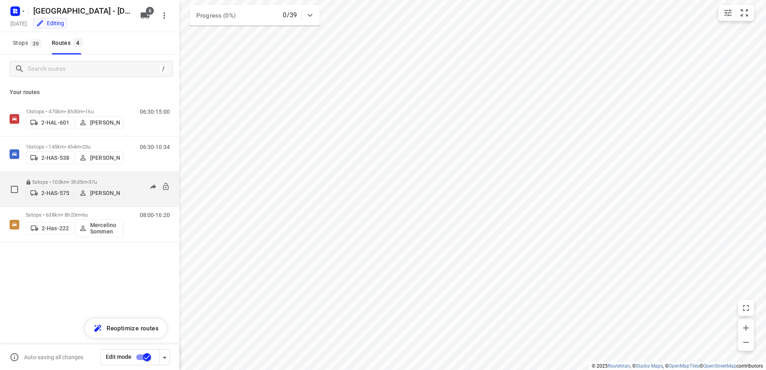
click at [38, 179] on p "5 stops • 103km • 3h35m • 37u" at bounding box center [75, 182] width 98 height 6
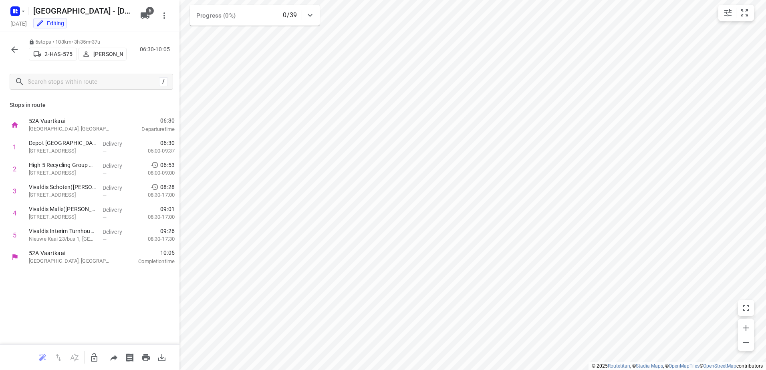
click at [16, 51] on icon "button" at bounding box center [15, 50] width 10 height 10
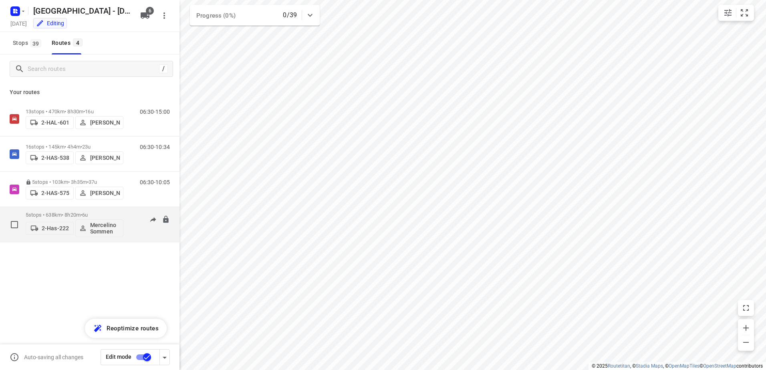
click at [39, 214] on p "5 stops • 638km • 8h20m • 6u" at bounding box center [75, 215] width 98 height 6
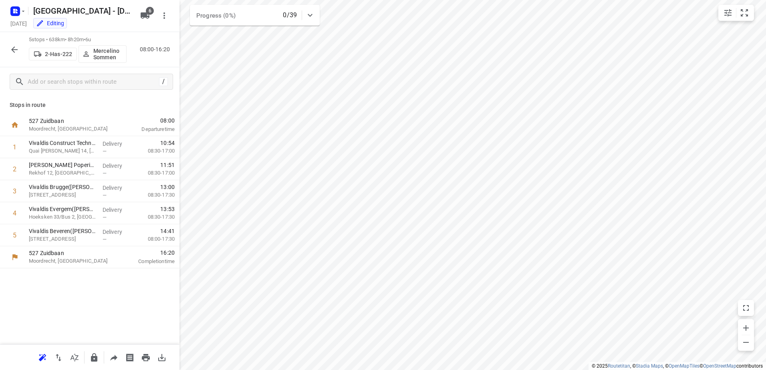
click at [67, 53] on p "2-Has-222" at bounding box center [58, 54] width 27 height 6
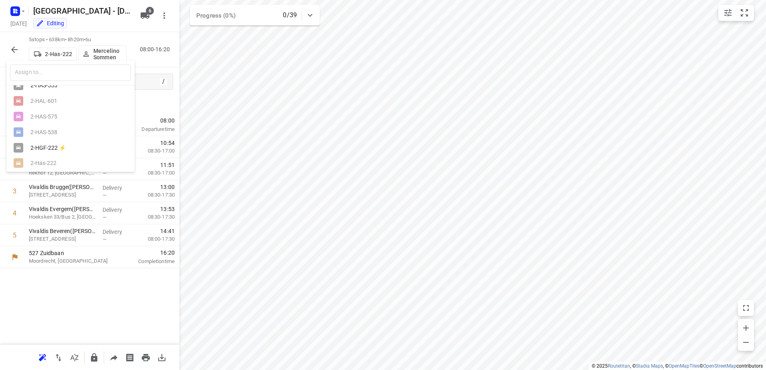
scroll to position [16, 0]
click at [176, 61] on div at bounding box center [383, 185] width 766 height 370
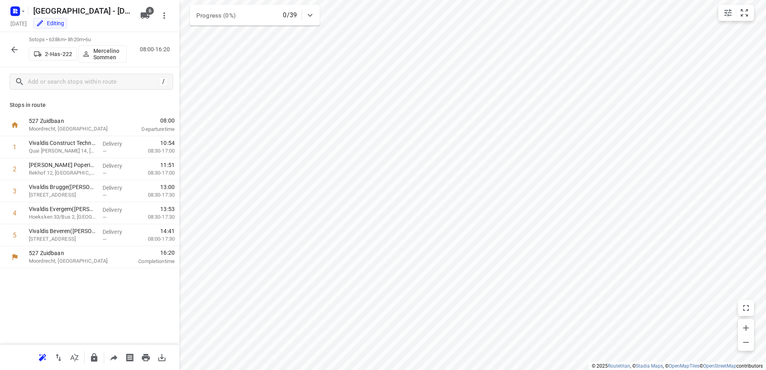
click at [18, 50] on icon "button" at bounding box center [14, 49] width 6 height 6
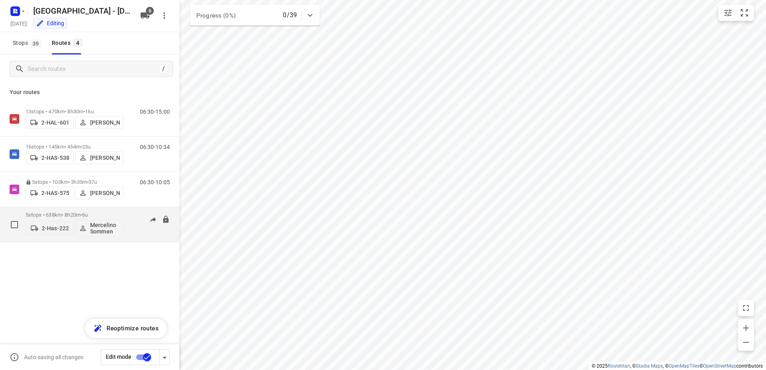
click at [35, 216] on p "5 stops • 638km • 8h20m • 6u" at bounding box center [75, 215] width 98 height 6
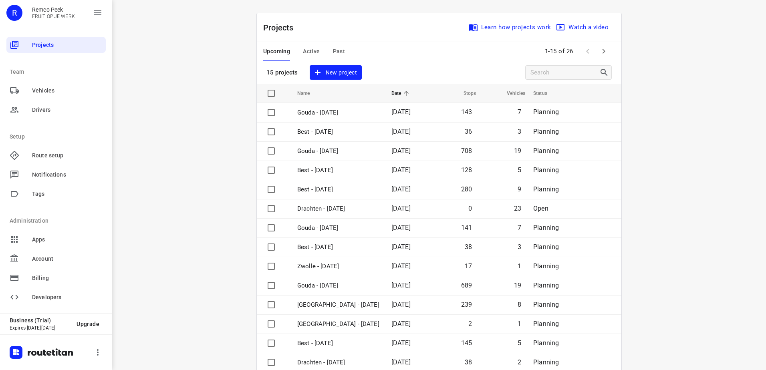
click at [309, 51] on span "Active" at bounding box center [311, 51] width 17 height 10
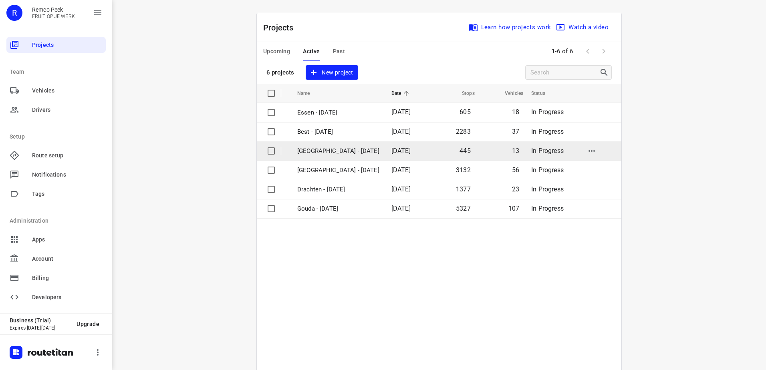
click at [327, 156] on td "[GEOGRAPHIC_DATA] - [DATE]" at bounding box center [337, 150] width 96 height 19
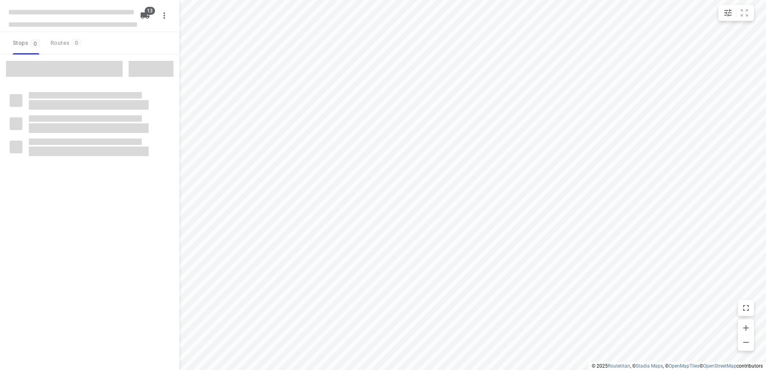
checkbox input "true"
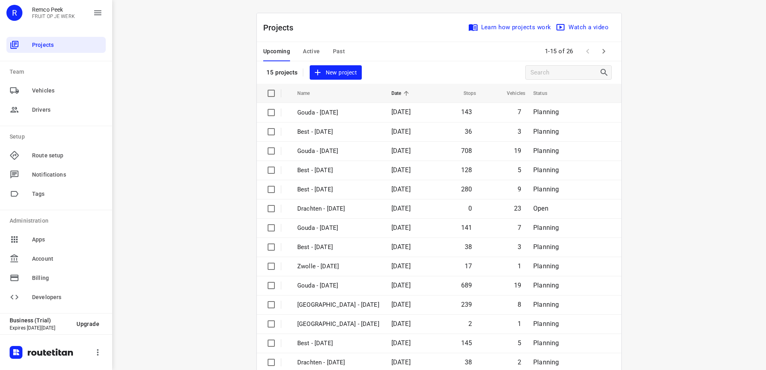
click at [303, 53] on span "Active" at bounding box center [311, 51] width 17 height 10
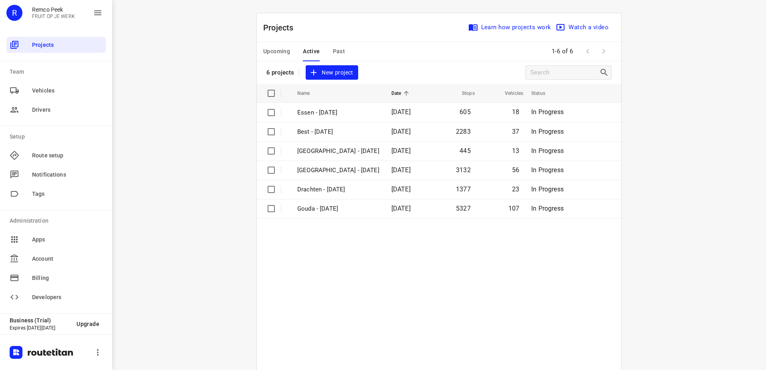
click at [271, 48] on span "Upcoming" at bounding box center [276, 51] width 27 height 10
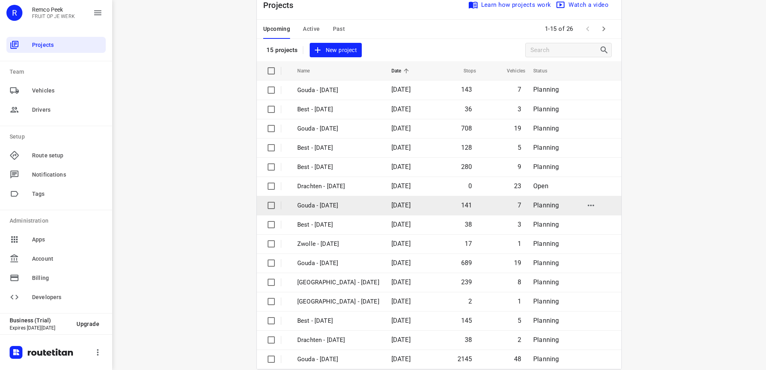
scroll to position [35, 0]
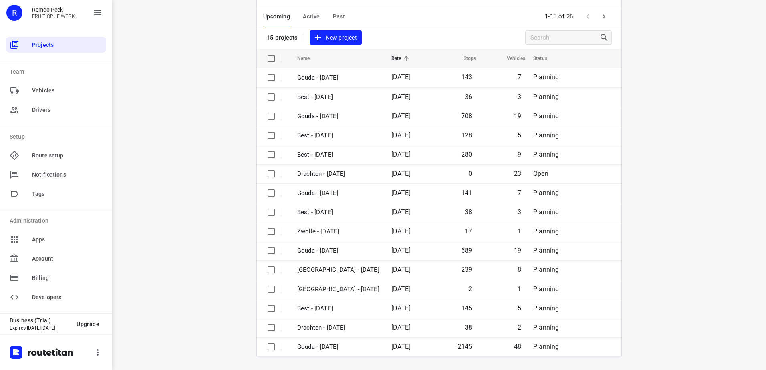
click at [603, 16] on icon "button" at bounding box center [604, 16] width 3 height 5
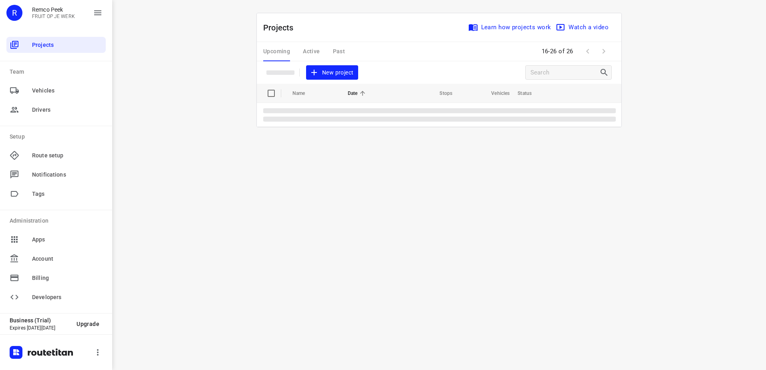
scroll to position [0, 0]
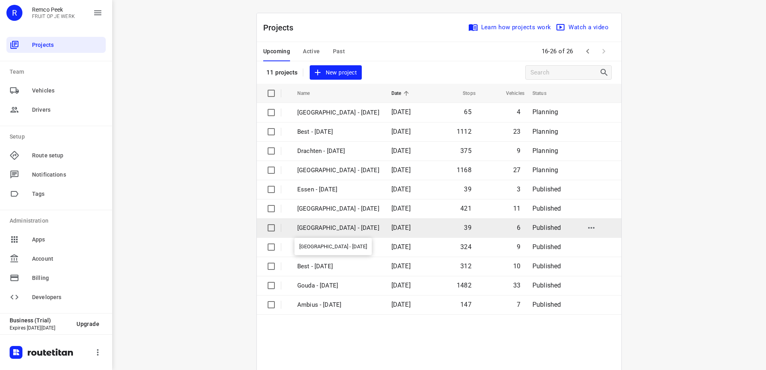
click at [326, 230] on p "Antwerpen - Tuesday" at bounding box center [338, 228] width 82 height 9
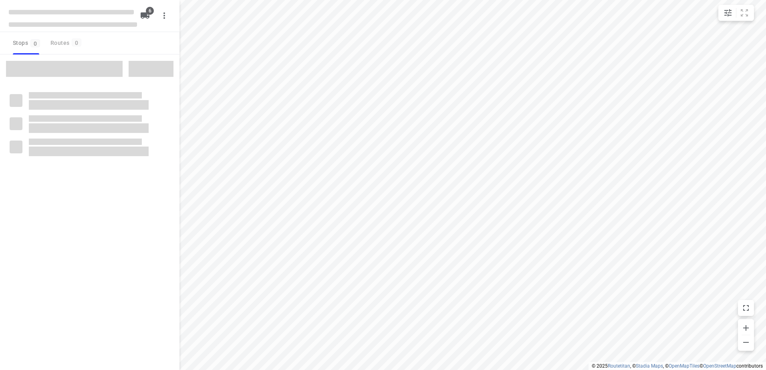
checkbox input "true"
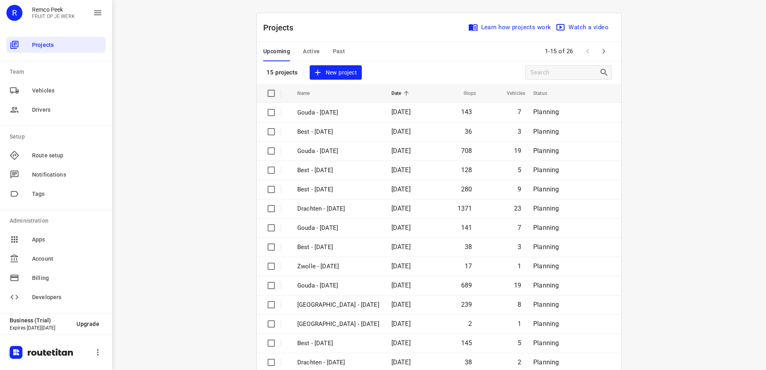
click at [306, 57] on button "Active" at bounding box center [311, 51] width 17 height 19
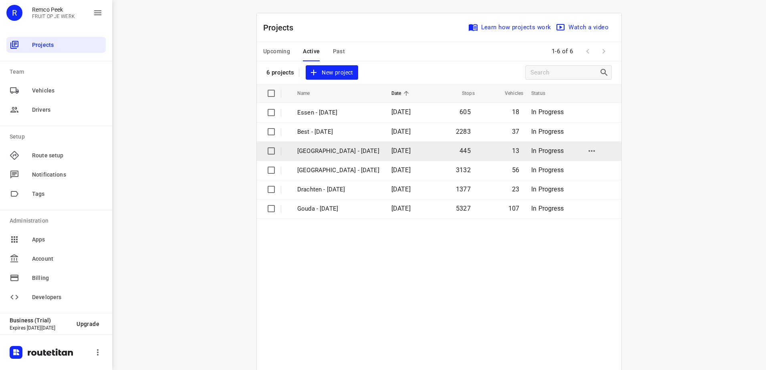
click at [328, 150] on p "[GEOGRAPHIC_DATA] - [DATE]" at bounding box center [338, 151] width 82 height 9
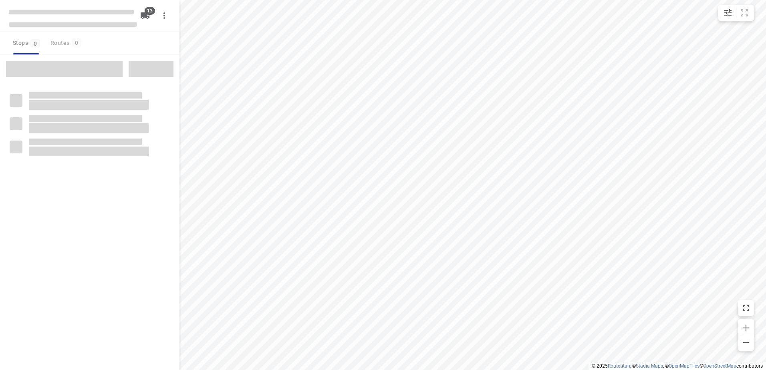
checkbox input "true"
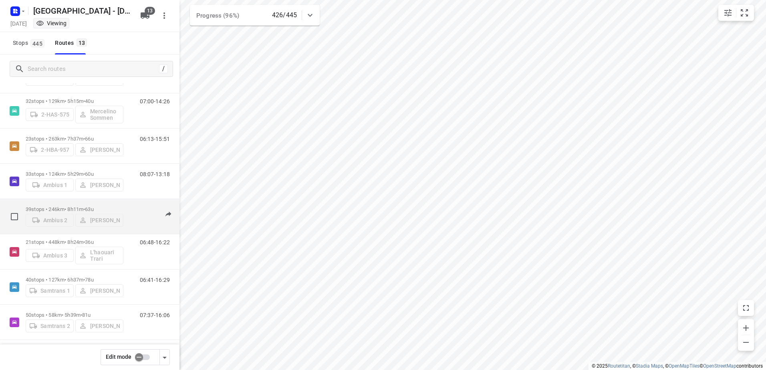
scroll to position [223, 0]
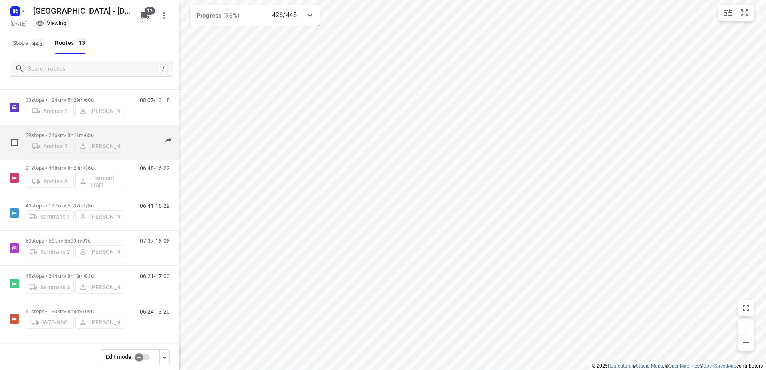
click at [51, 133] on p "39 stops • 246km • 8h11m • 63u" at bounding box center [75, 135] width 98 height 6
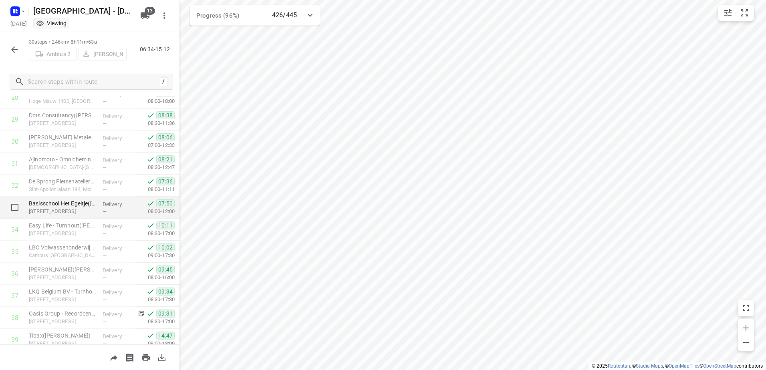
scroll to position [673, 0]
